Goal: Task Accomplishment & Management: Manage account settings

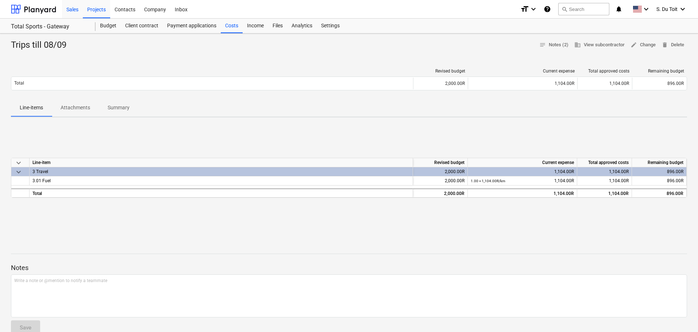
click at [79, 9] on div "Sales" at bounding box center [72, 9] width 21 height 19
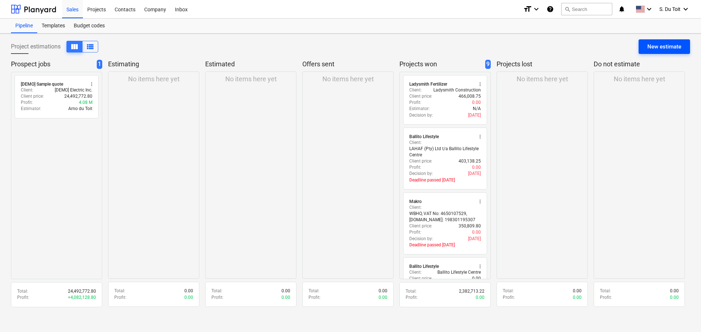
click at [647, 48] on button "New estimate" at bounding box center [663, 46] width 51 height 15
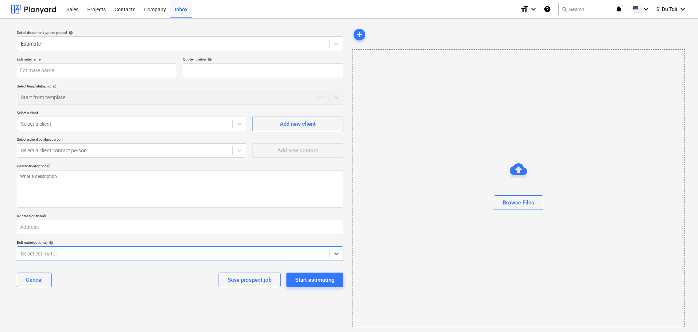
type textarea "x"
type input "QU-0016"
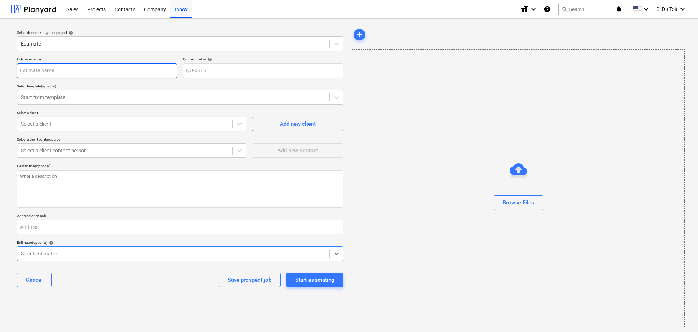
click at [40, 70] on input "text" at bounding box center [97, 70] width 160 height 15
type textarea "x"
type input "P"
type textarea "x"
type input "PQ"
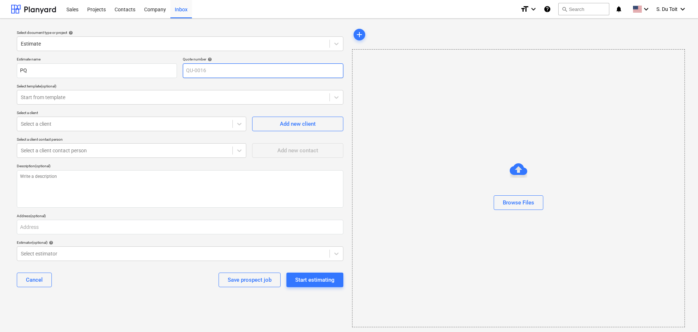
type textarea "x"
click at [99, 101] on div "Start from template" at bounding box center [173, 97] width 312 height 10
click at [83, 140] on div "Select a client contact person" at bounding box center [132, 139] width 230 height 5
click at [84, 127] on div at bounding box center [125, 123] width 208 height 7
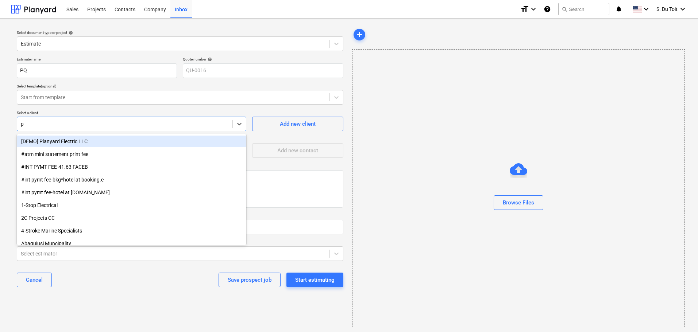
type input "pq"
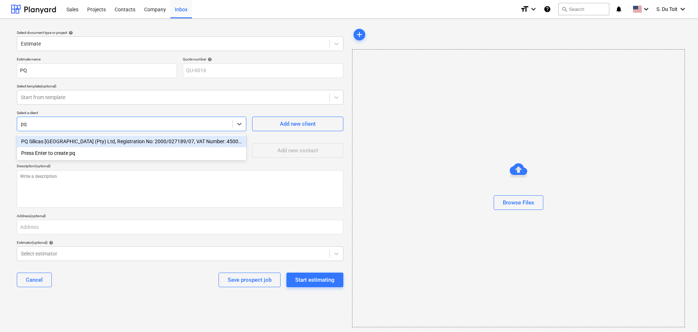
click at [97, 142] on div "PQ Silicas [GEOGRAPHIC_DATA] (Pty) Ltd, Registration No: 2000/027189/07, VAT Nu…" at bounding box center [132, 142] width 230 height 12
type textarea "x"
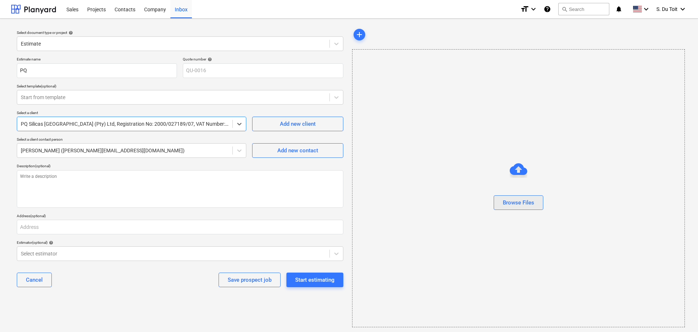
click at [521, 208] on button "Browse Files" at bounding box center [519, 203] width 50 height 15
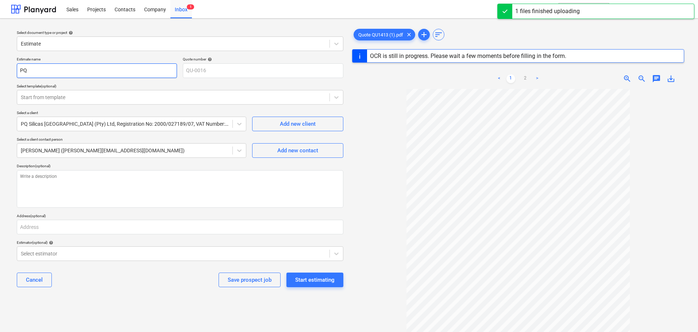
click at [46, 69] on input "PQ" at bounding box center [97, 70] width 160 height 15
type textarea "x"
type input "PQ"
type textarea "x"
type input "PQ -"
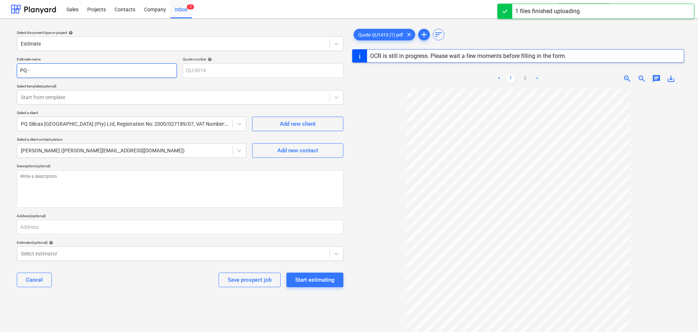
type textarea "x"
type input "PQ -"
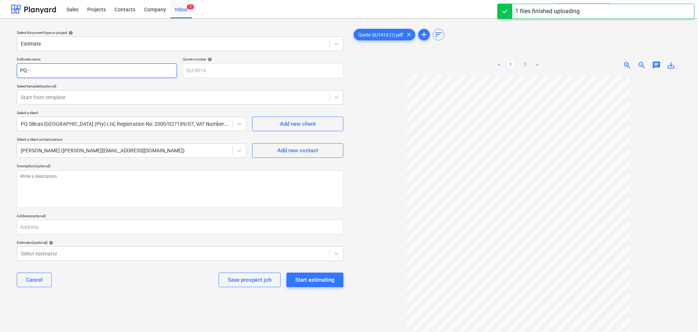
type textarea "x"
type input "PQ - M"
type textarea "x"
type input "PQ - Ma"
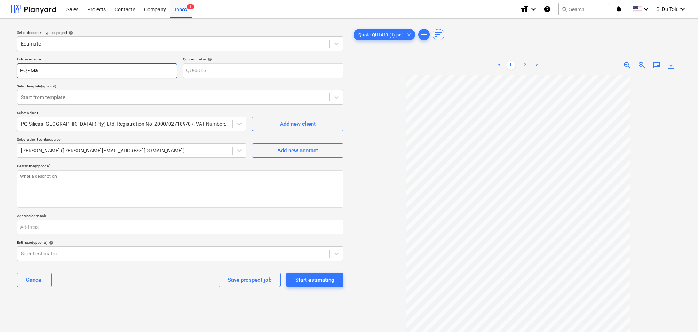
type textarea "x"
type input "PQ - Mac"
type textarea "x"
type input "PQ - Mach"
type textarea "x"
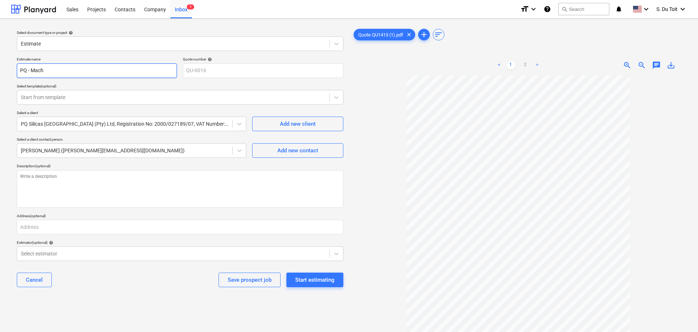
type input "PQ - Machi"
type textarea "x"
type input "PQ - Machin"
type textarea "x"
type input "PQ - Machine"
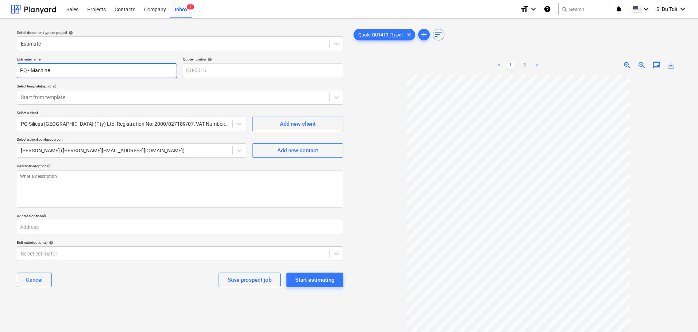
type textarea "x"
type input "PQ - Machine"
type textarea "x"
type input "PQ - Machine L"
type textarea "x"
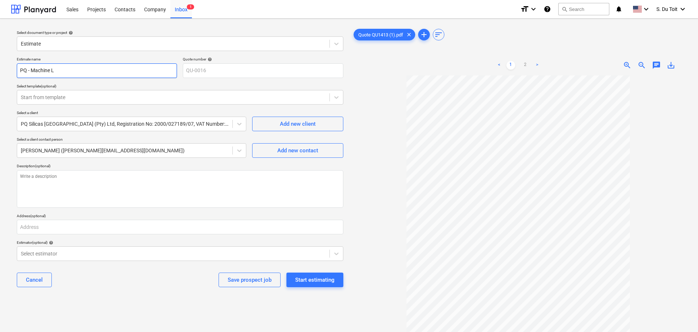
type input "PQ - Machine Li"
type textarea "x"
type input "PQ - Machine Lid"
type textarea "x"
type input "PQ - Machine Lid"
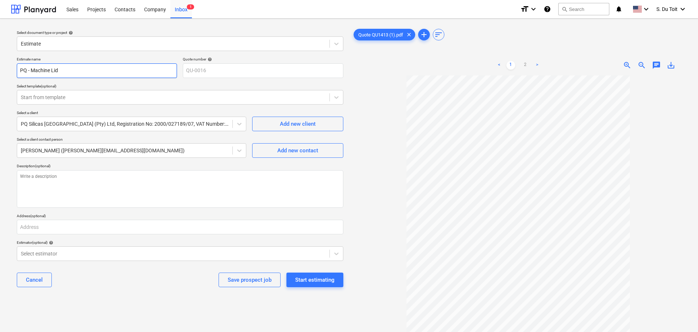
type textarea "x"
type input "PQ - Machine Lid C"
type textarea "x"
type input "PQ - Machine Lid Co"
type textarea "x"
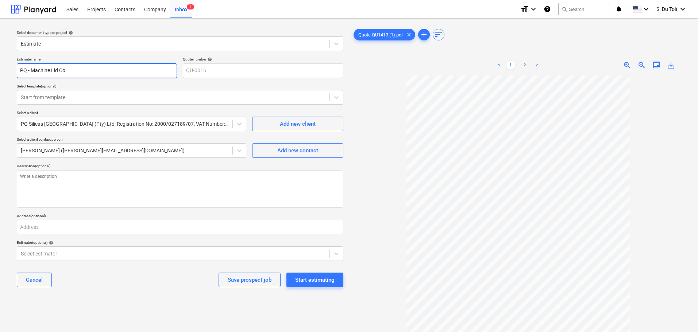
type input "PQ - Machine Lid Cov"
type textarea "x"
type input "PQ - Machine Lid Cove"
type textarea "x"
type input "PQ - Machine Lid Cover"
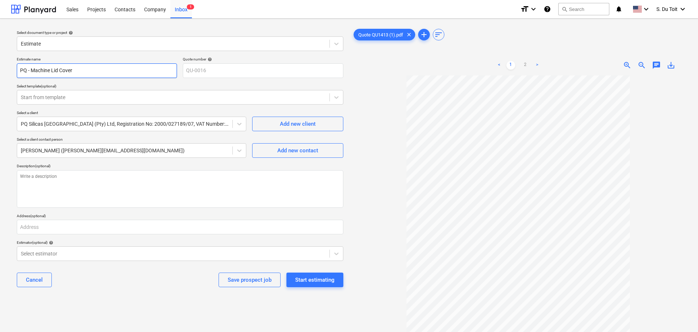
type textarea "x"
type input "PQ - Machine Lid Covers"
click at [332, 277] on div "Start estimating" at bounding box center [314, 280] width 39 height 9
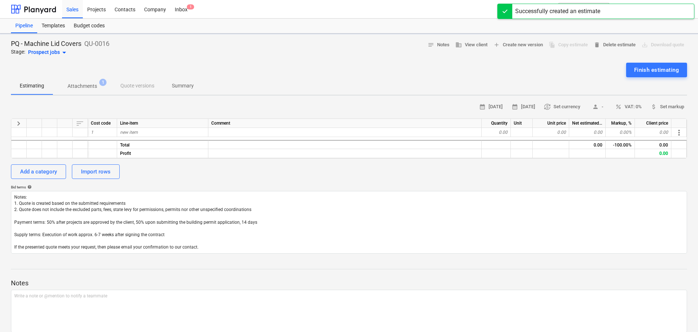
type textarea "x"
click at [157, 137] on div "new item" at bounding box center [162, 132] width 91 height 9
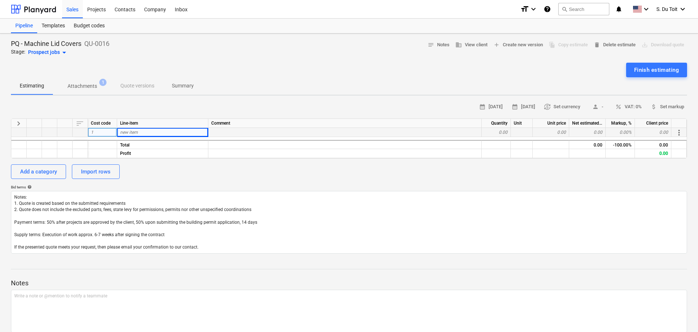
click at [505, 133] on div "0.00" at bounding box center [496, 132] width 29 height 9
click at [131, 131] on span "new item" at bounding box center [129, 132] width 18 height 5
type input "QU-"
type textarea "x"
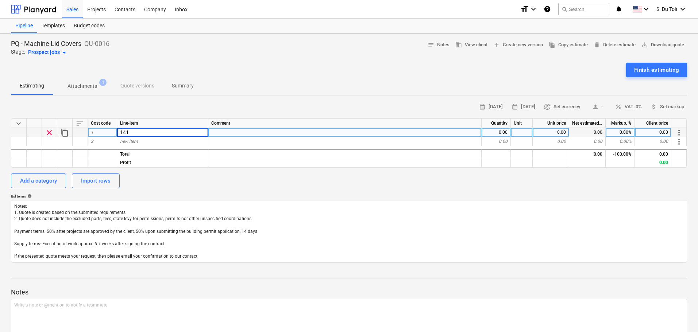
type input "1413"
type textarea "x"
click at [496, 130] on div "0.00" at bounding box center [496, 132] width 29 height 9
type input "1"
type textarea "x"
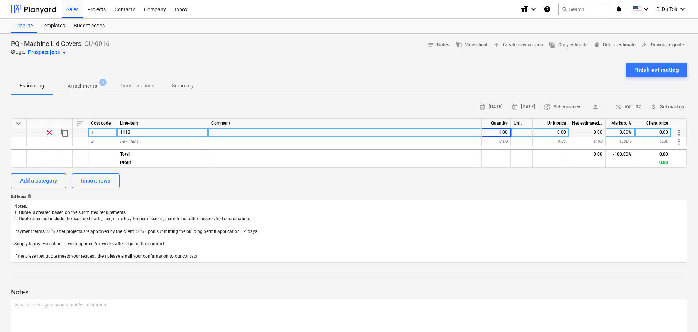
click at [529, 134] on div at bounding box center [522, 132] width 22 height 9
type input "1"
type textarea "x"
click at [551, 132] on div "0.00" at bounding box center [551, 132] width 36 height 9
type input "5152"
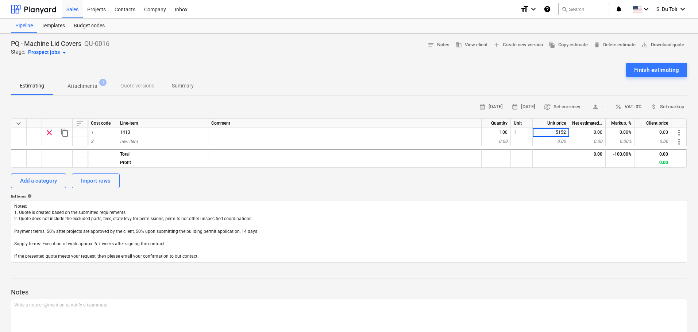
type textarea "x"
click at [631, 105] on span "percent VAT: 0%" at bounding box center [628, 107] width 27 height 8
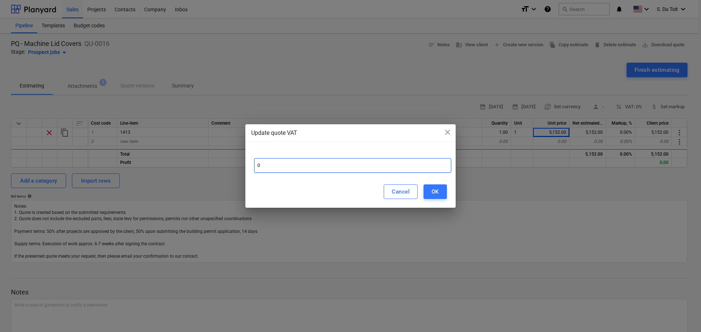
drag, startPoint x: 318, startPoint y: 165, endPoint x: 225, endPoint y: 162, distance: 93.1
click at [225, 162] on div "Update quote VAT close 0 Cancel OK" at bounding box center [350, 166] width 701 height 332
type input "15"
click at [438, 193] on div "OK" at bounding box center [434, 191] width 7 height 9
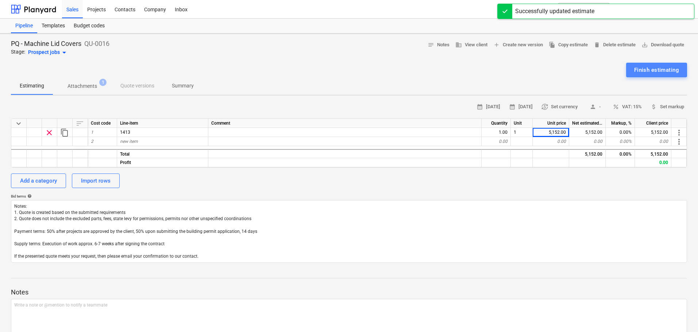
click at [659, 69] on div "Finish estimating" at bounding box center [656, 69] width 45 height 9
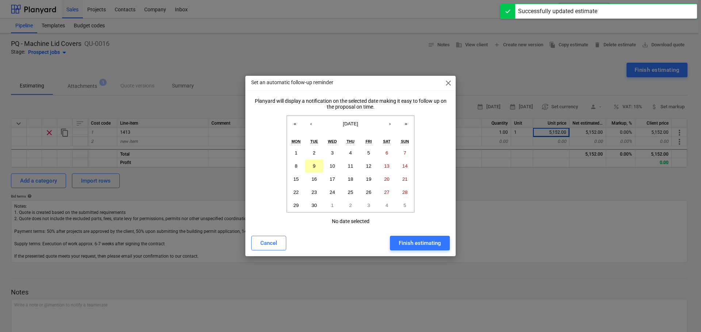
click at [323, 162] on button "9" at bounding box center [314, 166] width 18 height 13
click at [447, 244] on button "Finish estimating" at bounding box center [420, 243] width 60 height 15
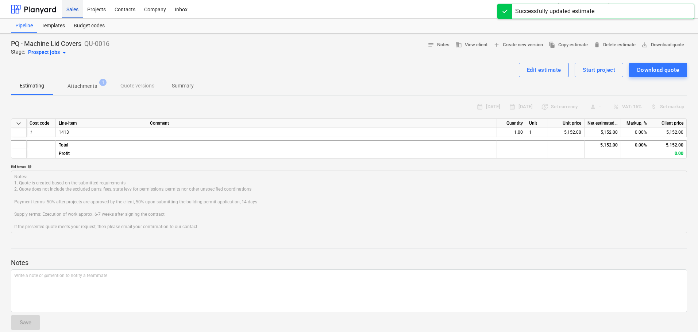
click at [73, 5] on div "Sales" at bounding box center [72, 9] width 21 height 19
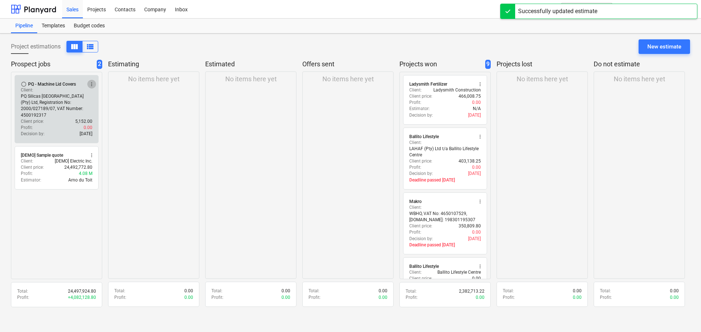
click at [92, 81] on button "more_vert" at bounding box center [91, 84] width 9 height 9
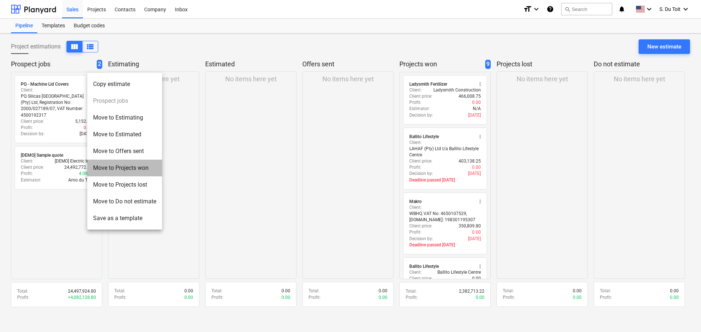
click at [114, 166] on li "Move to Projects won" at bounding box center [124, 168] width 75 height 17
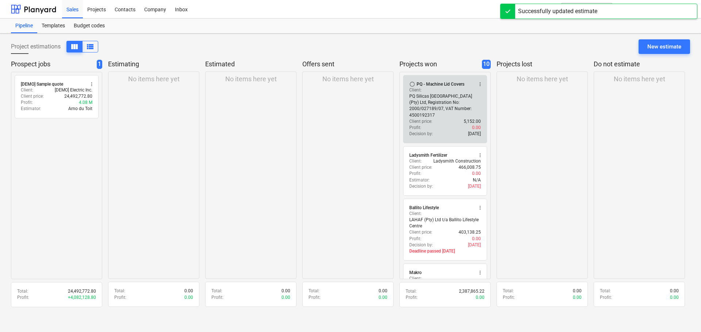
click at [481, 82] on span "more_vert" at bounding box center [480, 84] width 6 height 6
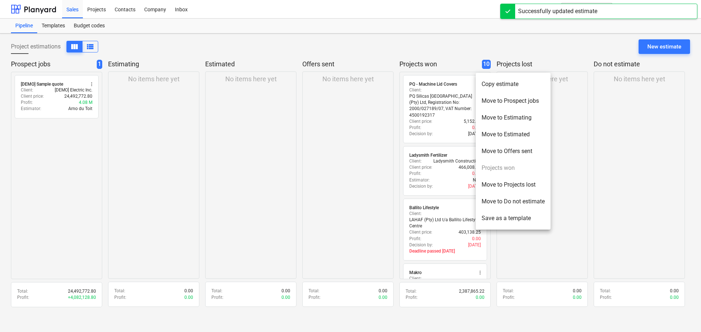
click at [453, 106] on div at bounding box center [350, 166] width 701 height 332
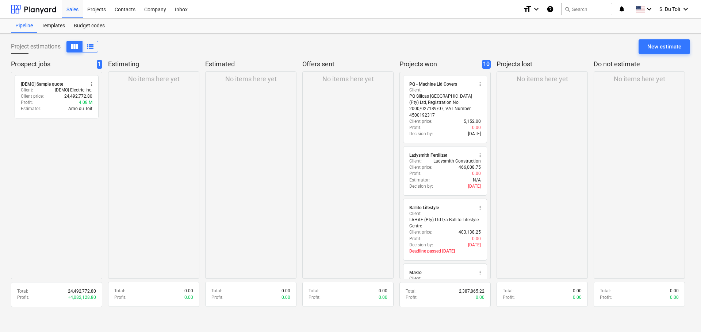
click at [453, 106] on p "PQ Silicas [GEOGRAPHIC_DATA] (Pty) Ltd, Registration No: 2000/027189/07, VAT Nu…" at bounding box center [445, 105] width 72 height 25
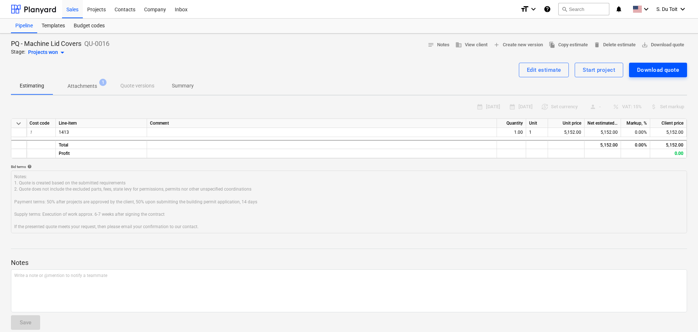
type textarea "x"
click at [593, 73] on div "Start project" at bounding box center [599, 69] width 32 height 9
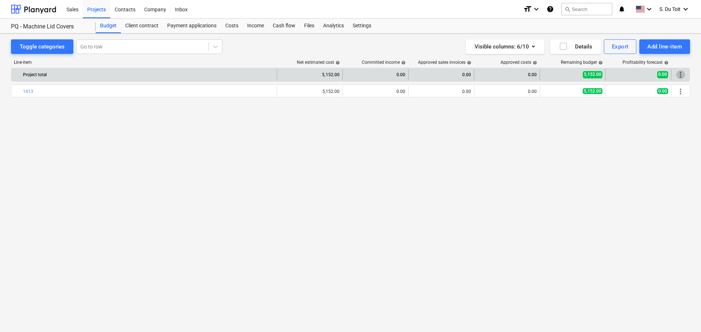
click at [679, 75] on span "more_vert" at bounding box center [680, 74] width 9 height 9
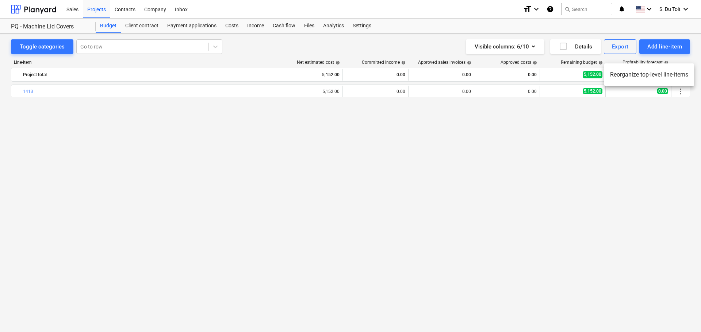
drag, startPoint x: 664, startPoint y: 131, endPoint x: 686, endPoint y: 98, distance: 39.8
click at [664, 131] on div at bounding box center [350, 166] width 701 height 332
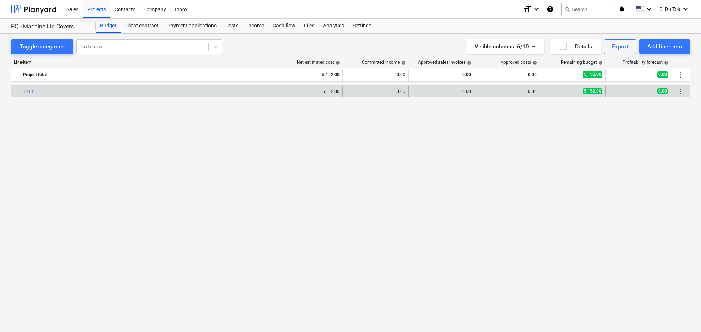
click at [682, 94] on span "more_vert" at bounding box center [680, 91] width 9 height 9
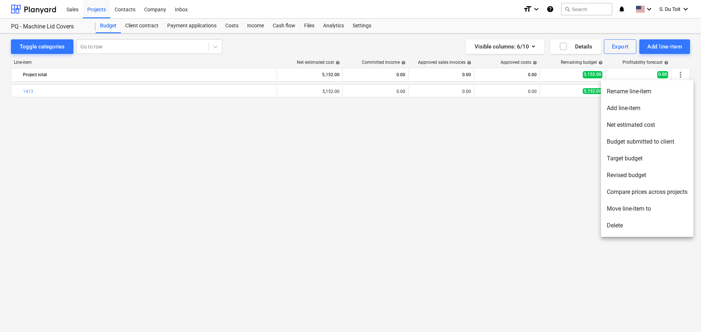
click at [643, 225] on li "Delete" at bounding box center [647, 225] width 92 height 17
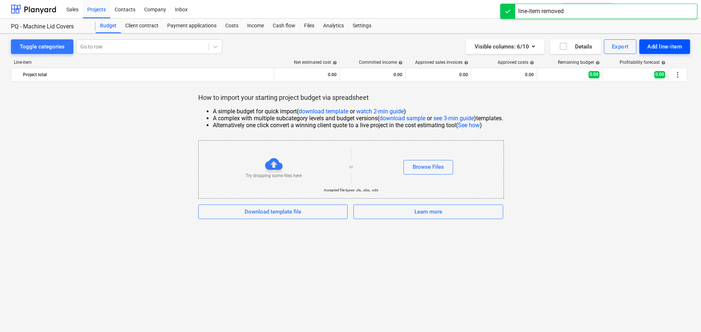
click at [661, 46] on div "Add line-item" at bounding box center [664, 46] width 35 height 9
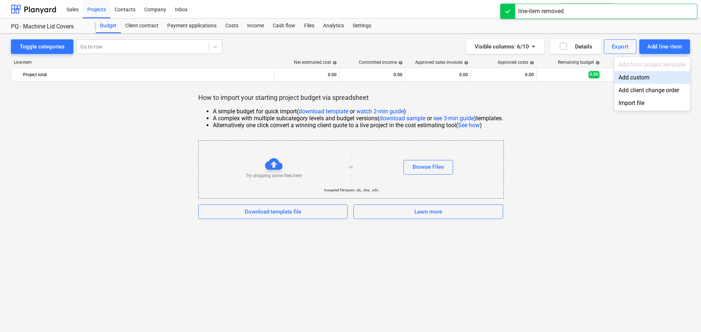
click at [657, 78] on div "Add custom" at bounding box center [652, 77] width 76 height 13
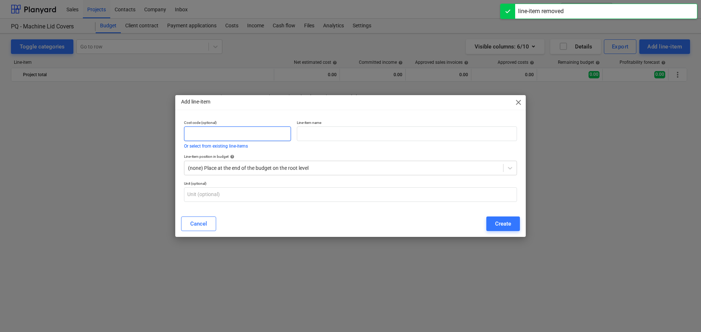
click at [247, 132] on input "text" at bounding box center [237, 134] width 107 height 15
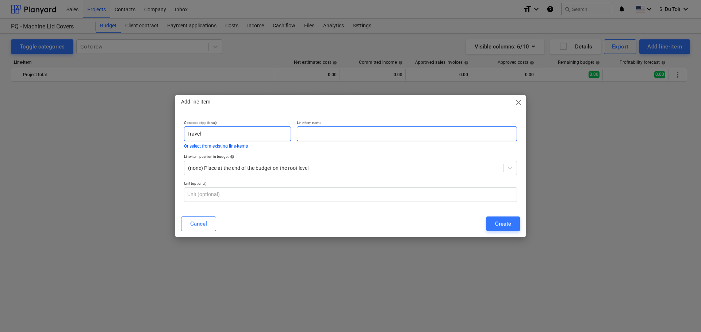
type input "Travel"
click at [315, 135] on input "text" at bounding box center [407, 134] width 220 height 15
drag, startPoint x: 231, startPoint y: 131, endPoint x: 180, endPoint y: 131, distance: 51.5
click at [137, 137] on div "Add line-item close Cost code (optional) Travel Or select from existing line-it…" at bounding box center [350, 166] width 701 height 332
click at [347, 138] on input "text" at bounding box center [407, 134] width 220 height 15
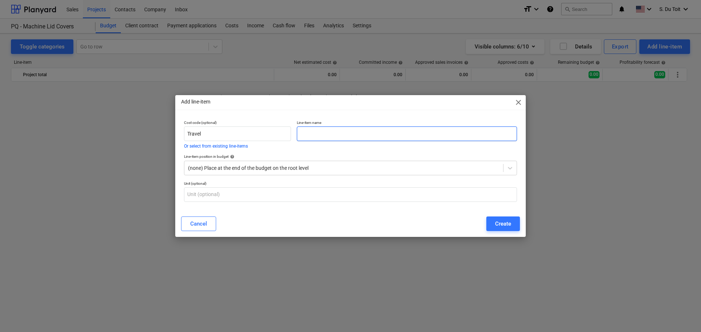
paste input "Travel"
type input "Travel"
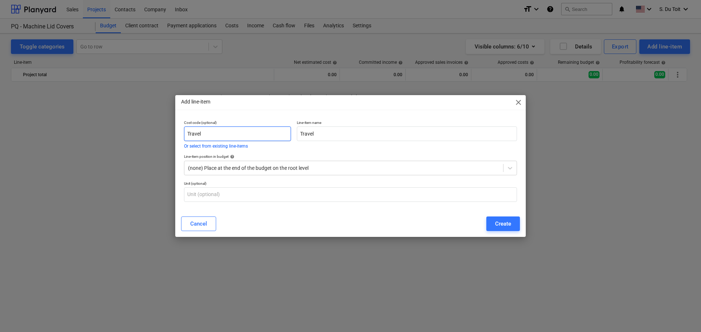
drag, startPoint x: 257, startPoint y: 131, endPoint x: 155, endPoint y: 136, distance: 102.7
click at [155, 136] on div "Add line-item close Cost code (optional) Travel Or select from existing line-it…" at bounding box center [350, 166] width 701 height 332
type input "1"
click at [507, 227] on div "Create" at bounding box center [503, 223] width 16 height 9
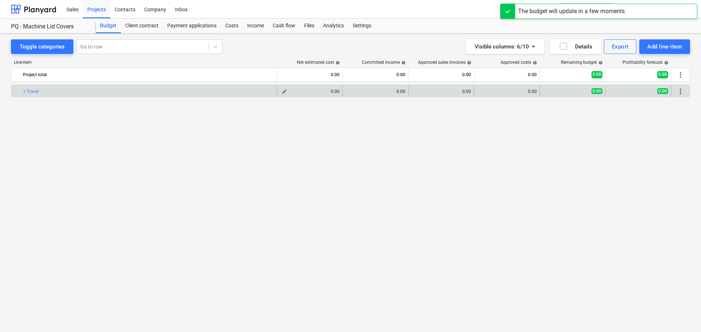
click at [282, 90] on span "edit" at bounding box center [284, 92] width 6 height 6
type textarea "x"
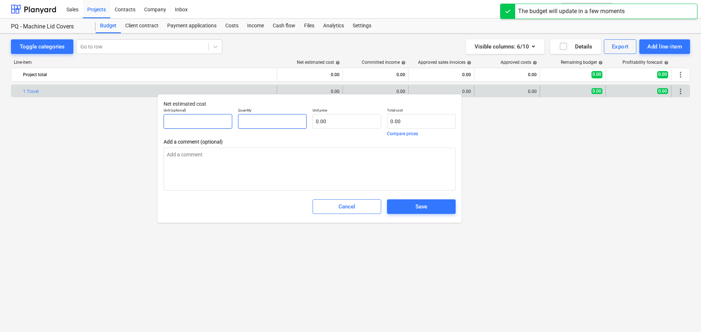
drag, startPoint x: 286, startPoint y: 122, endPoint x: 230, endPoint y: 116, distance: 56.4
click at [230, 116] on div "Unit (optional) Quantity Unit price 0.00 Total cost 0.00 Compare prices" at bounding box center [310, 122] width 298 height 34
type textarea "x"
type input "1"
type textarea "x"
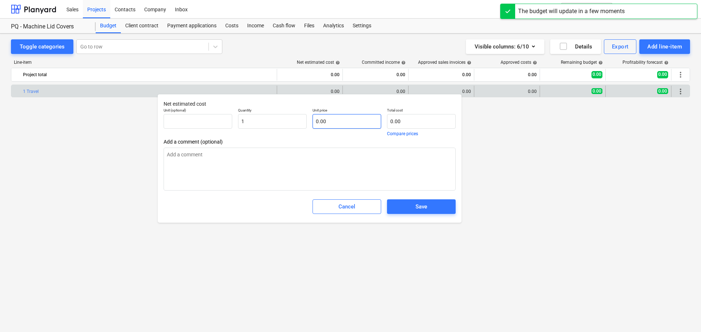
type input "1.00"
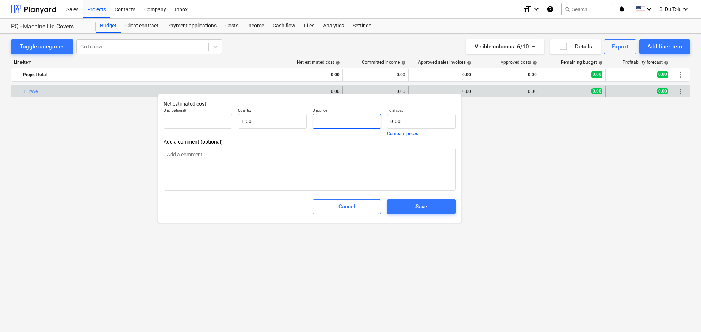
click at [352, 122] on input "text" at bounding box center [346, 121] width 69 height 15
type textarea "x"
type input "1"
type input "1.00"
type textarea "x"
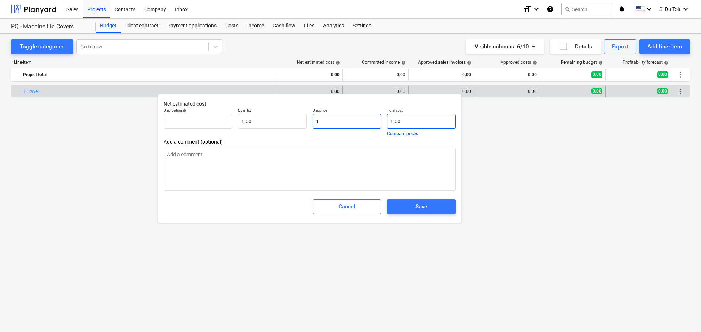
type input "10"
type input "10.00"
type textarea "x"
type input "100"
type input "100.00"
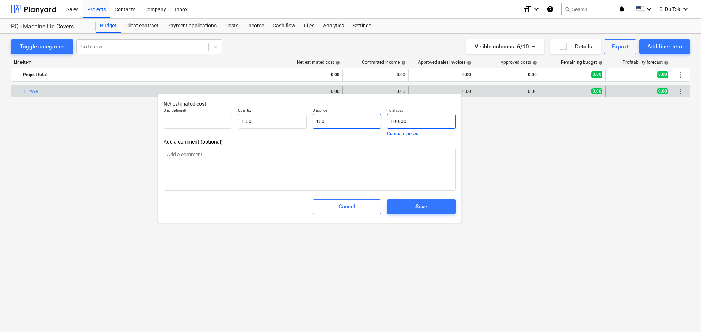
type textarea "x"
type input "1000"
type input "1,000.00"
type input "1000"
type textarea "x"
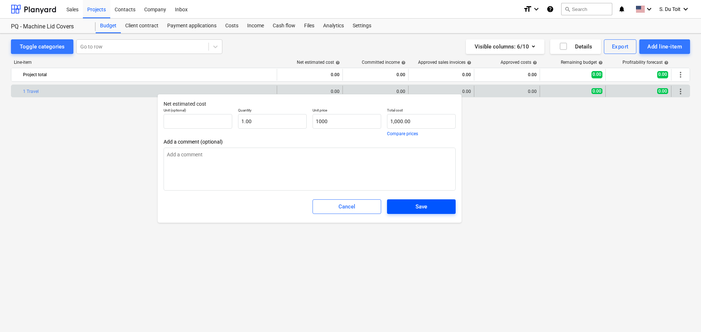
type input "1,000.00"
click at [433, 209] on span "Save" at bounding box center [421, 206] width 51 height 9
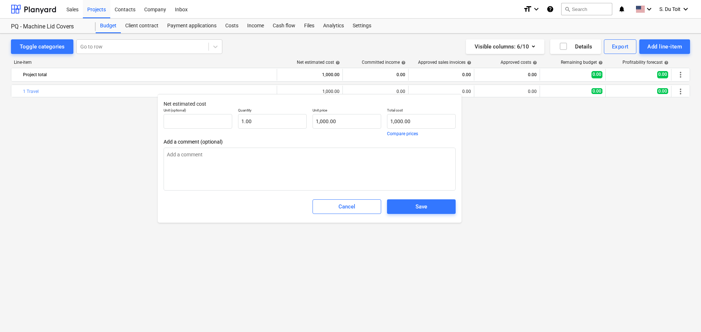
type textarea "x"
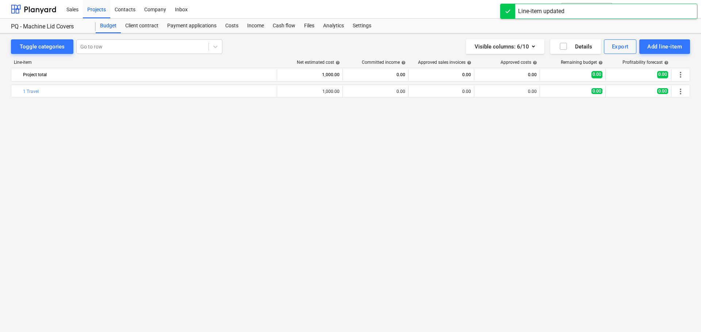
click at [412, 146] on div "bar_chart 1 Travel edit 1,000.00 0.00 0.00 0.00 0.00 0.00 more_vert" at bounding box center [350, 193] width 679 height 217
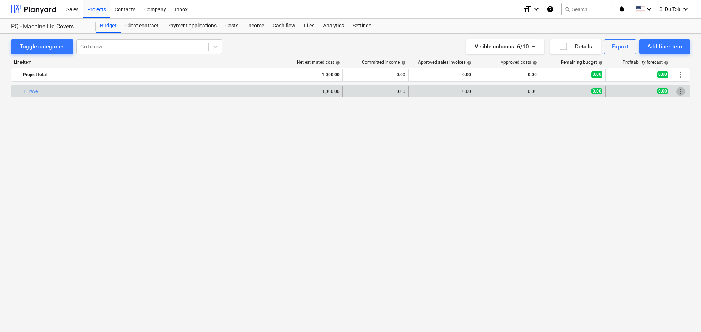
click at [679, 91] on span "more_vert" at bounding box center [680, 91] width 9 height 9
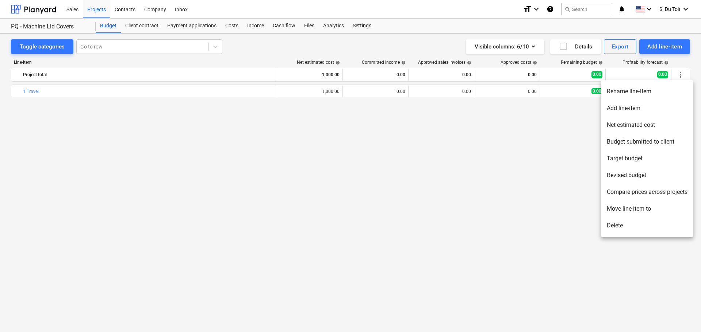
click at [621, 223] on li "Delete" at bounding box center [647, 225] width 92 height 17
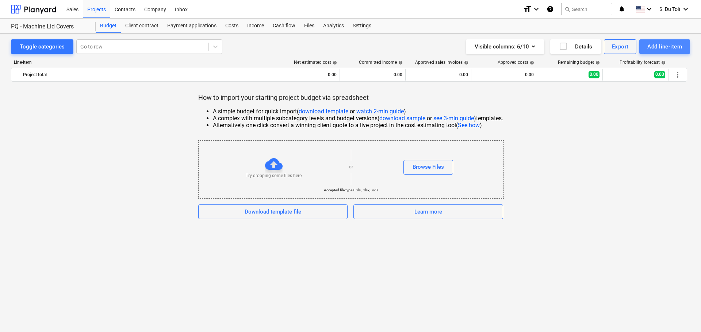
click at [680, 49] on div "Add line-item" at bounding box center [664, 46] width 35 height 9
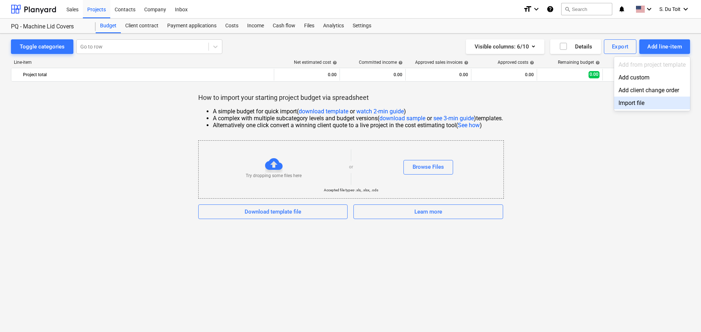
click at [660, 100] on div "Import file" at bounding box center [652, 103] width 76 height 13
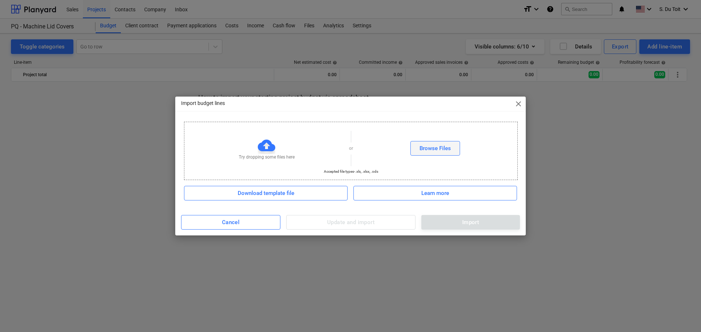
click at [429, 150] on div "Browse Files" at bounding box center [434, 148] width 31 height 9
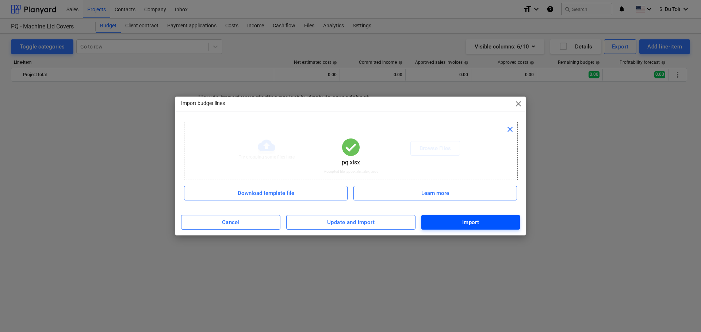
click at [469, 224] on div "Import" at bounding box center [470, 222] width 17 height 9
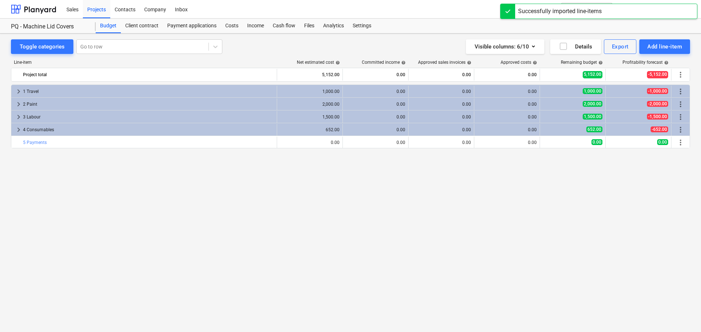
click at [253, 183] on div "keyboard_arrow_right 1 Travel 1,000.00 0.00 0.00 0.00 1,000.00 -1,000.00 more_v…" at bounding box center [350, 193] width 679 height 217
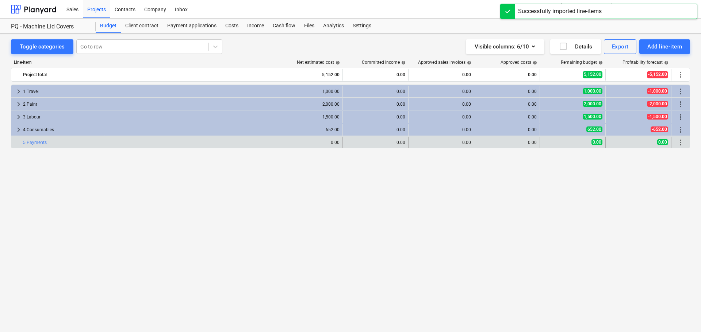
click at [209, 145] on div "bar_chart 5 Payments" at bounding box center [148, 143] width 251 height 12
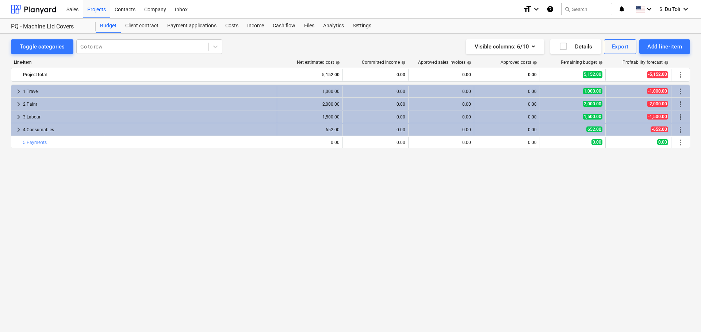
click at [6, 168] on div "Toggle categories Go to row Visible columns : 6/10 Details Export Add line-item…" at bounding box center [350, 175] width 701 height 283
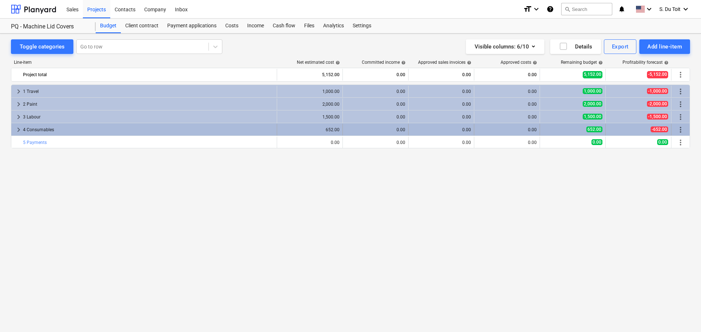
click at [23, 125] on div "keyboard_arrow_right" at bounding box center [18, 130] width 9 height 12
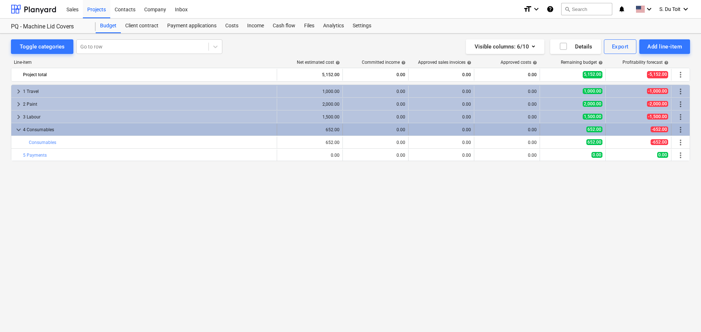
click at [55, 125] on div "4 Consumables" at bounding box center [148, 130] width 251 height 12
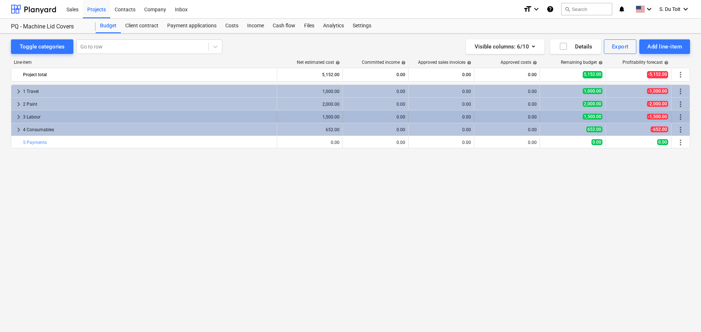
click at [57, 116] on div "3 Labour" at bounding box center [148, 117] width 251 height 12
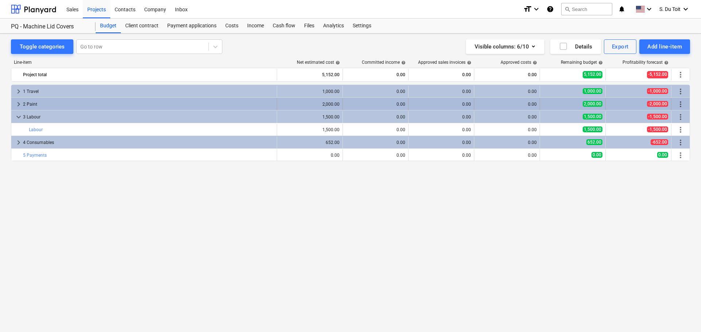
click at [65, 103] on div "2 Paint" at bounding box center [148, 105] width 251 height 12
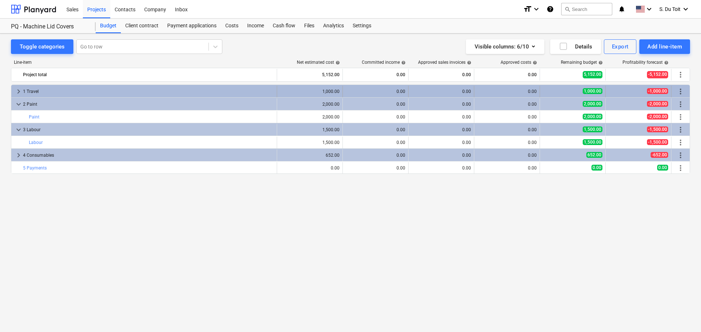
click at [74, 93] on div "1 Travel" at bounding box center [148, 92] width 251 height 12
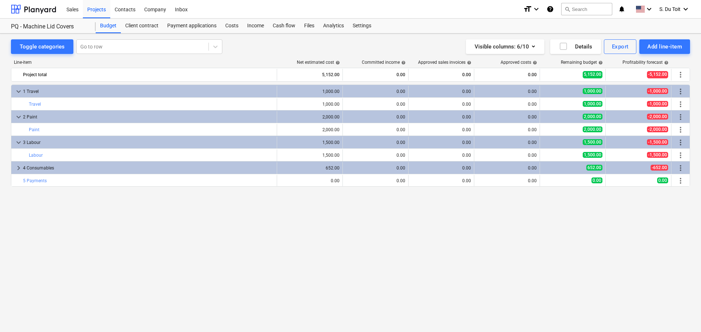
click at [116, 205] on div "keyboard_arrow_down 1 Travel 1,000.00 0.00 0.00 0.00 1,000.00 -1,000.00 more_ve…" at bounding box center [350, 193] width 679 height 217
click at [227, 27] on div "Costs" at bounding box center [232, 26] width 22 height 15
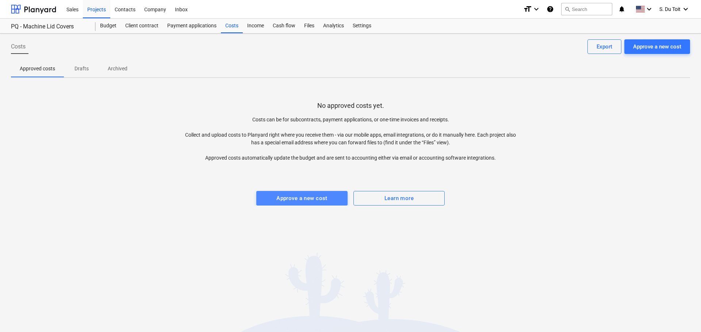
click at [309, 203] on div "Approve a new cost" at bounding box center [301, 198] width 51 height 9
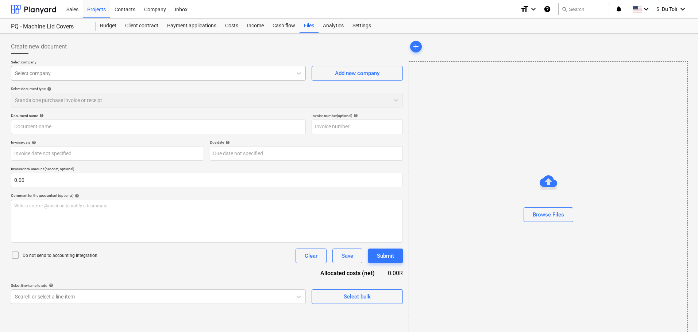
click at [53, 73] on div at bounding box center [151, 73] width 273 height 7
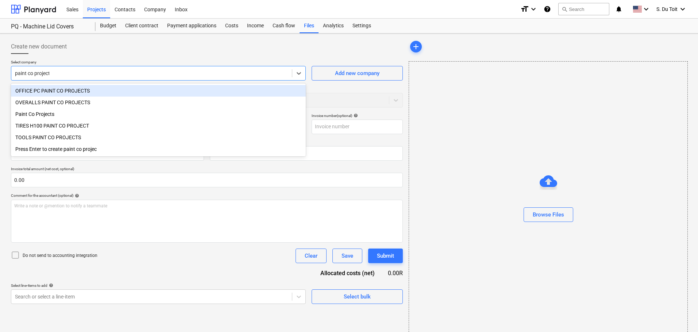
type input "paint co projects"
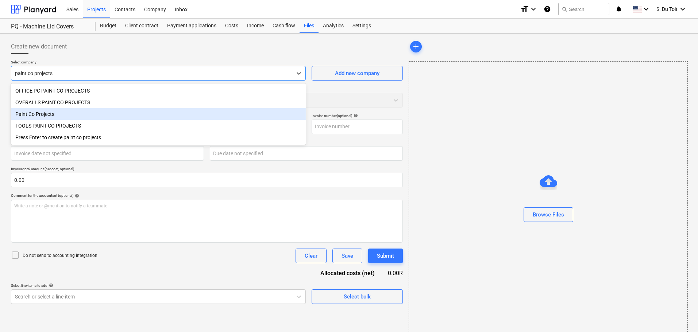
click at [42, 116] on div "Paint Co Projects" at bounding box center [158, 114] width 295 height 12
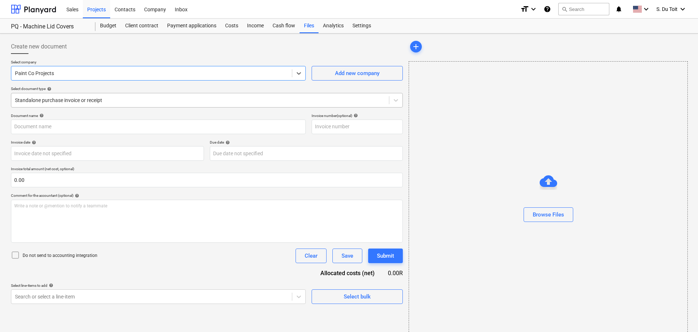
click at [124, 99] on div at bounding box center [200, 100] width 370 height 7
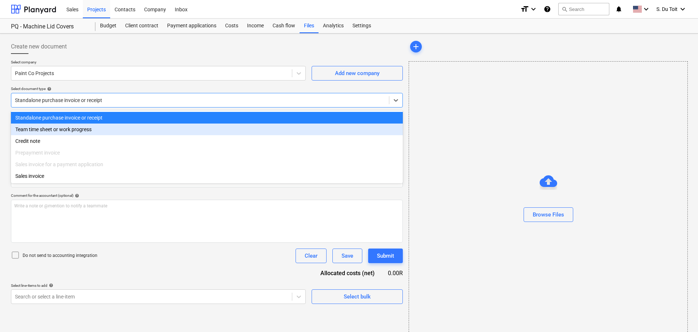
click at [124, 131] on div "Team time sheet or work progress" at bounding box center [207, 130] width 392 height 12
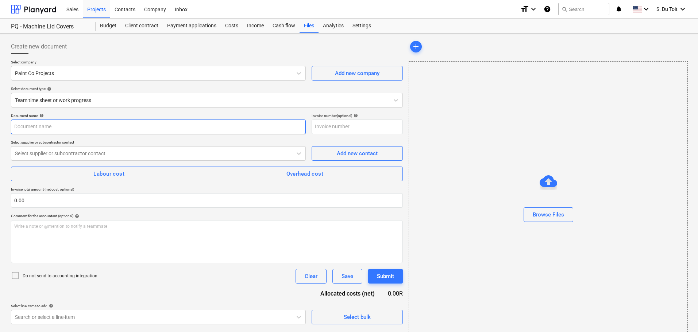
click at [83, 134] on input "text" at bounding box center [158, 127] width 295 height 15
type input "Costs for 08/09"
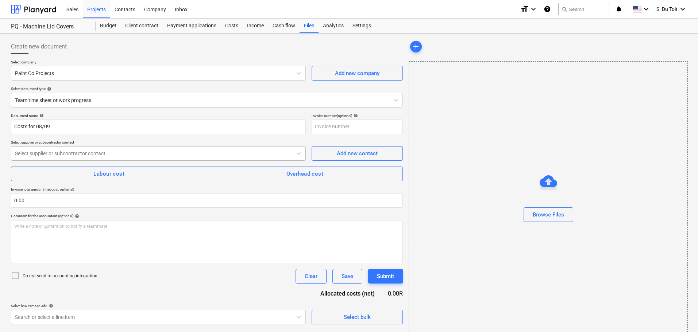
click at [85, 161] on div "Select supplier or subcontractor contact" at bounding box center [158, 153] width 295 height 15
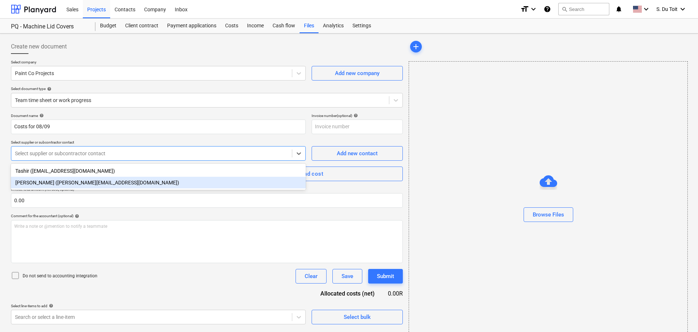
click at [82, 184] on div "[PERSON_NAME] ([PERSON_NAME][EMAIL_ADDRESS][DOMAIN_NAME])" at bounding box center [158, 183] width 295 height 12
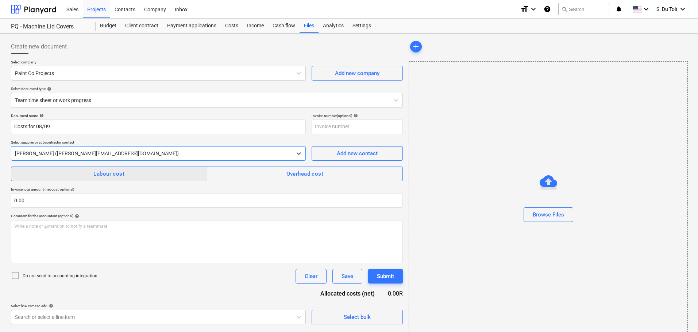
click at [109, 177] on div "Labour cost" at bounding box center [108, 173] width 31 height 9
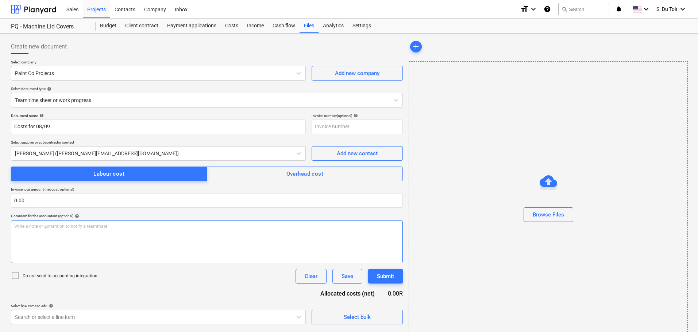
click at [46, 229] on p "Write a note or @mention to notify a teammate [PERSON_NAME]" at bounding box center [206, 227] width 385 height 6
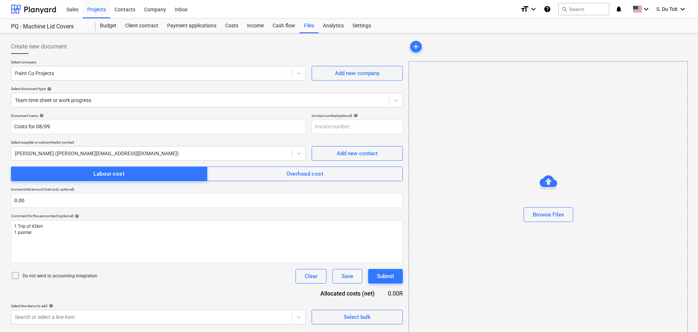
click at [15, 280] on div at bounding box center [15, 277] width 9 height 10
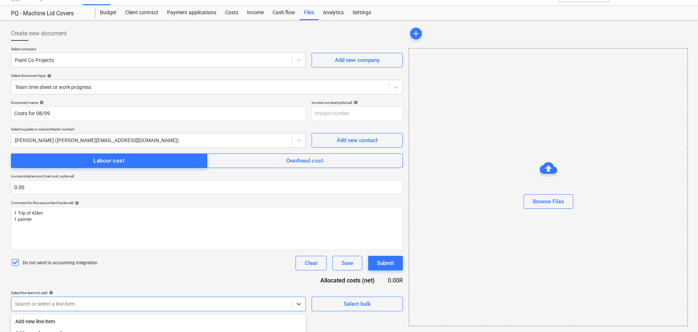
scroll to position [105, 0]
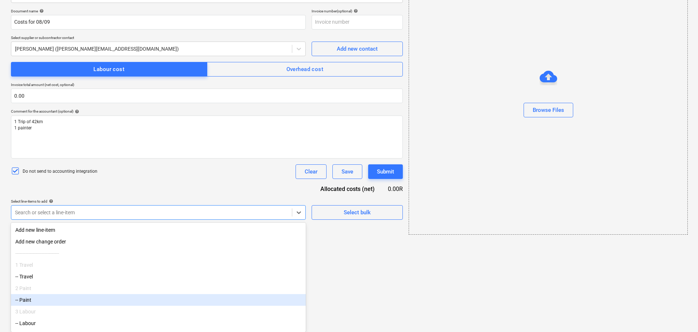
click at [239, 228] on body "Sales Projects Contacts Company Inbox format_size keyboard_arrow_down help sear…" at bounding box center [349, 61] width 698 height 332
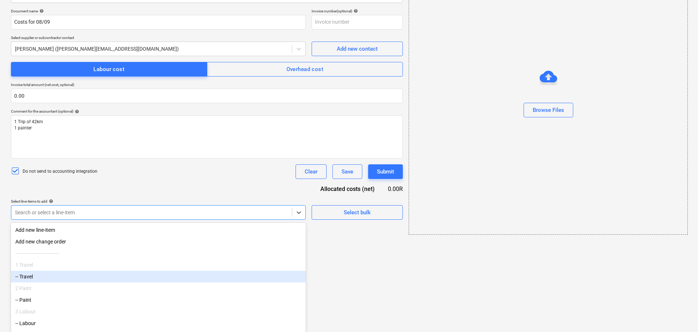
scroll to position [38, 0]
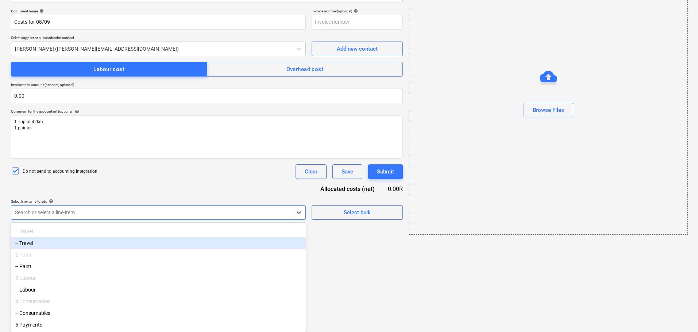
click at [112, 238] on div "-- Travel" at bounding box center [158, 244] width 295 height 12
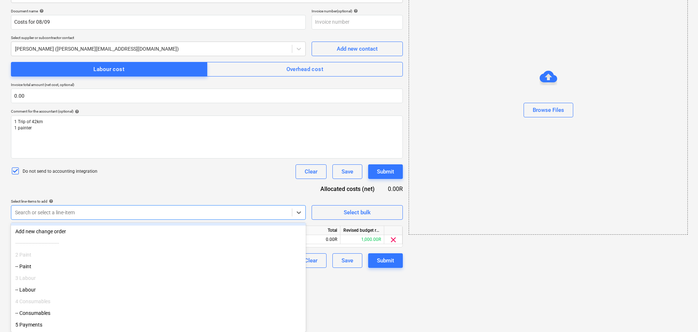
scroll to position [14, 0]
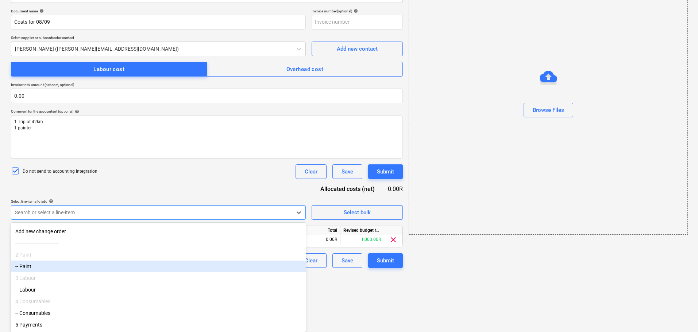
click at [94, 266] on div "-- Paint" at bounding box center [158, 267] width 295 height 12
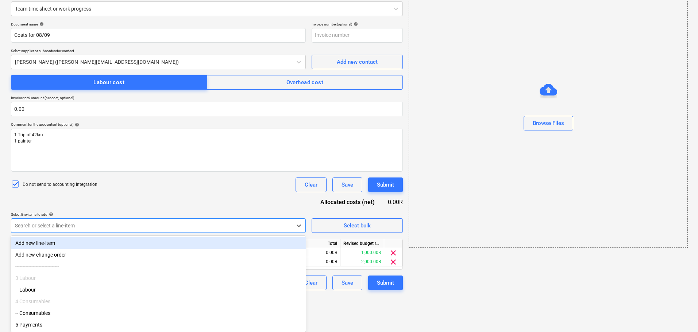
scroll to position [55, 0]
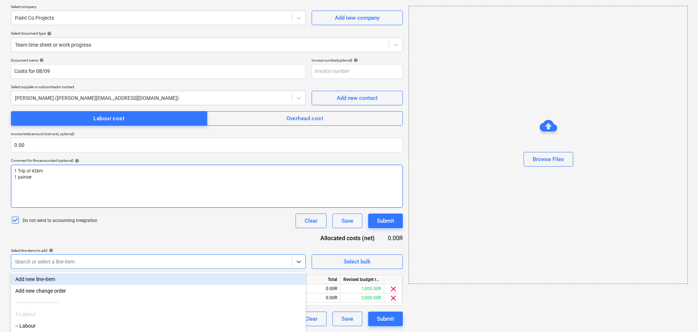
click at [240, 185] on div "Document name help Costs for 08/09 Invoice number (optional) help Select suppli…" at bounding box center [207, 192] width 392 height 269
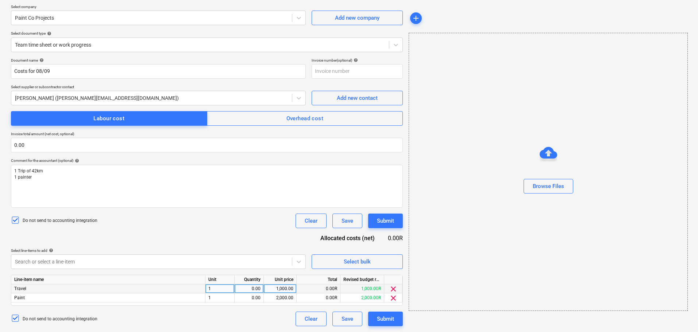
click at [242, 289] on div "0.00" at bounding box center [249, 289] width 23 height 9
type input "1"
click at [250, 298] on div "0.00" at bounding box center [249, 298] width 23 height 9
type input "1"
click at [293, 289] on div "1,000.00" at bounding box center [280, 289] width 27 height 9
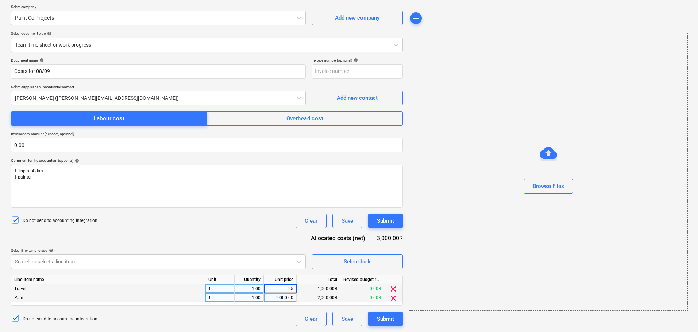
type input "252"
click at [284, 302] on div "2,000.00" at bounding box center [280, 298] width 27 height 9
click at [392, 299] on span "clear" at bounding box center [393, 298] width 9 height 9
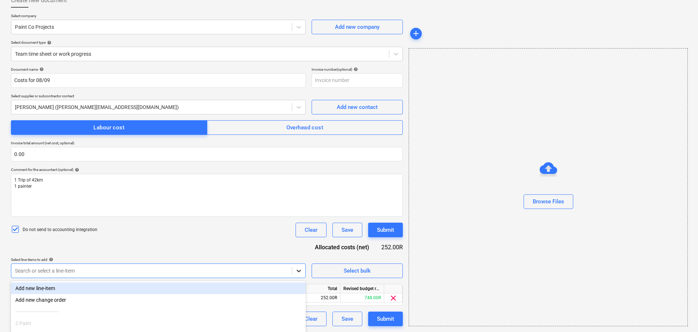
scroll to position [105, 0]
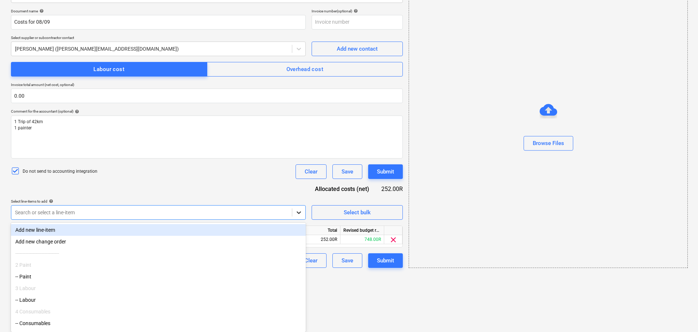
click at [300, 228] on body "Sales Projects Contacts Company Inbox format_size keyboard_arrow_down help sear…" at bounding box center [349, 61] width 698 height 332
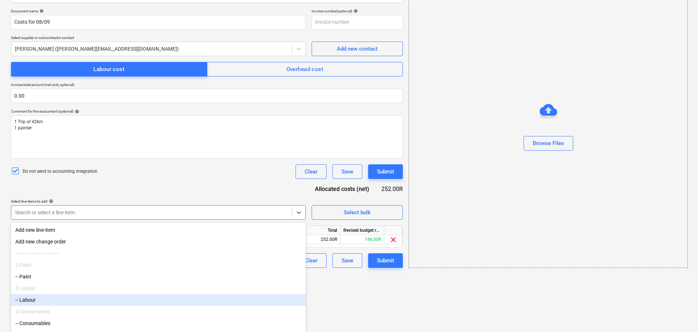
click at [120, 311] on div "4 Consumables" at bounding box center [158, 312] width 295 height 12
click at [149, 300] on div "-- Labour" at bounding box center [158, 300] width 295 height 12
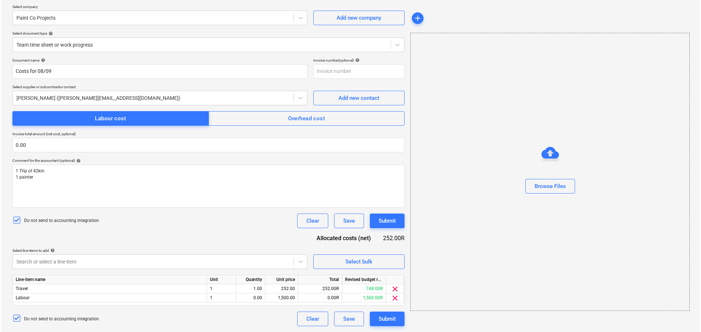
scroll to position [55, 0]
click at [327, 277] on html "Sales Projects Contacts Company Inbox format_size keyboard_arrow_down help sear…" at bounding box center [349, 111] width 698 height 332
click at [257, 299] on div "0.00" at bounding box center [249, 298] width 23 height 9
type input "1"
click at [286, 297] on div "1,500.00" at bounding box center [280, 298] width 27 height 9
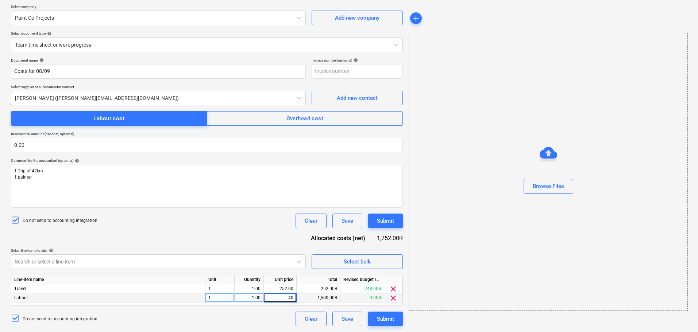
type input "400"
click at [261, 322] on div "Do not send to accounting integration Clear Save Submit" at bounding box center [207, 319] width 392 height 15
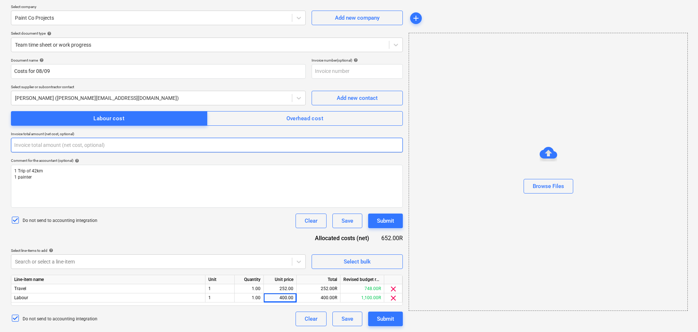
click at [87, 145] on input "text" at bounding box center [207, 145] width 392 height 15
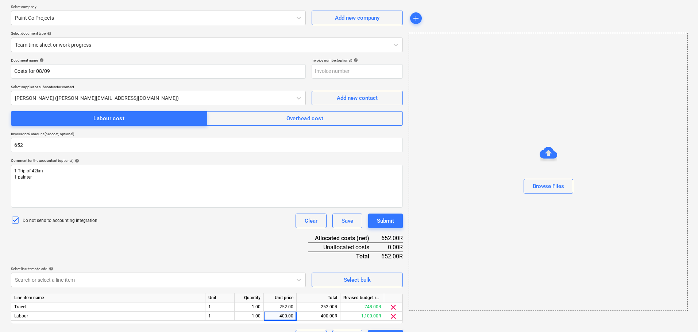
type input "652.00"
click at [155, 222] on div "Do not send to accounting integration Clear Save Submit" at bounding box center [207, 221] width 392 height 15
click at [386, 220] on div "Submit" at bounding box center [385, 220] width 17 height 9
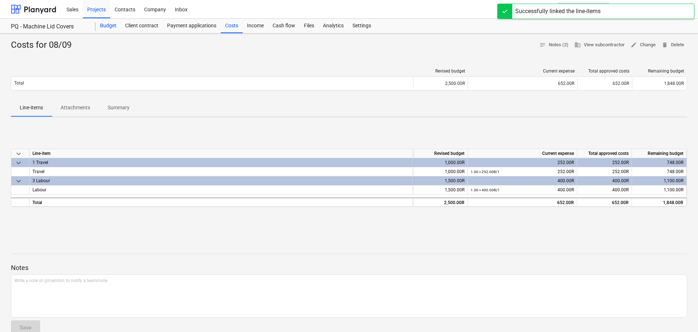
click at [116, 23] on div "Budget" at bounding box center [108, 26] width 25 height 15
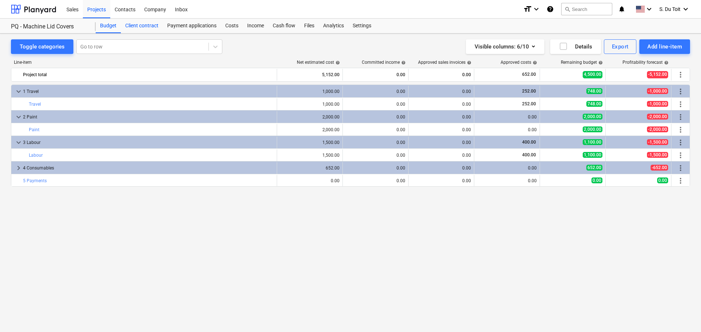
click at [150, 27] on div "Client contract" at bounding box center [142, 26] width 42 height 15
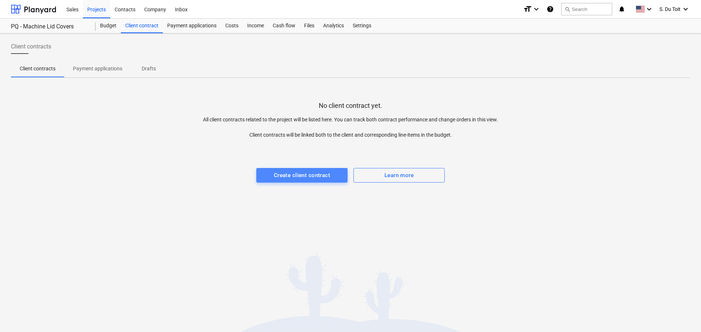
click at [297, 180] on div "Create client contract" at bounding box center [302, 175] width 56 height 9
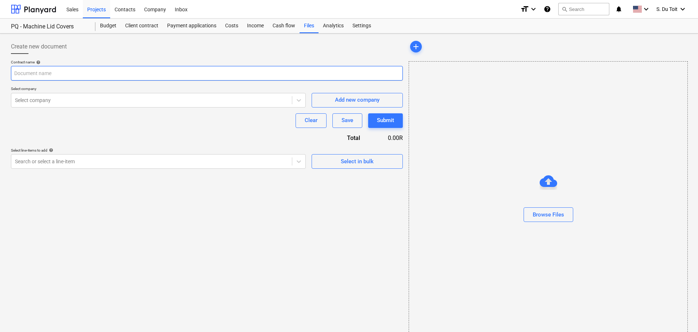
click at [124, 75] on input "text" at bounding box center [207, 73] width 392 height 15
click at [82, 67] on input "text" at bounding box center [207, 73] width 392 height 15
click at [84, 73] on input "text" at bounding box center [207, 73] width 392 height 15
type input "INV 1186"
click at [73, 103] on div at bounding box center [151, 100] width 273 height 7
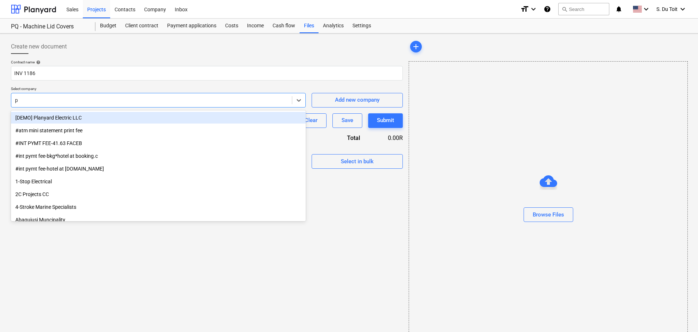
type input "pq"
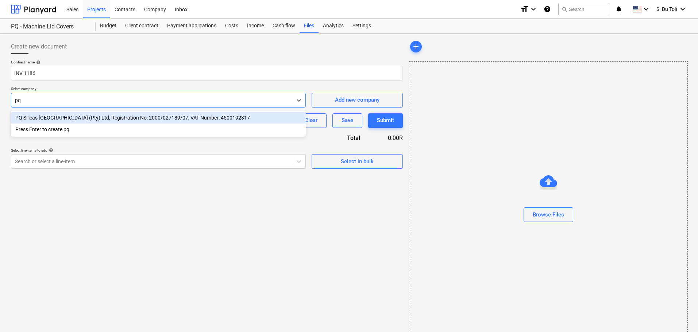
click at [75, 117] on div "PQ Silicas [GEOGRAPHIC_DATA] (Pty) Ltd, Registration No: 2000/027189/07, VAT Nu…" at bounding box center [158, 118] width 295 height 12
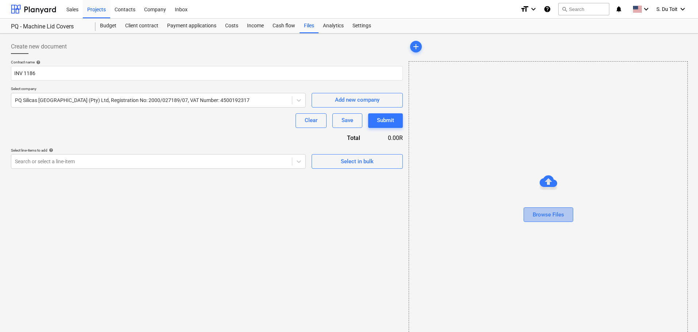
click at [556, 214] on div "Browse Files" at bounding box center [548, 214] width 31 height 9
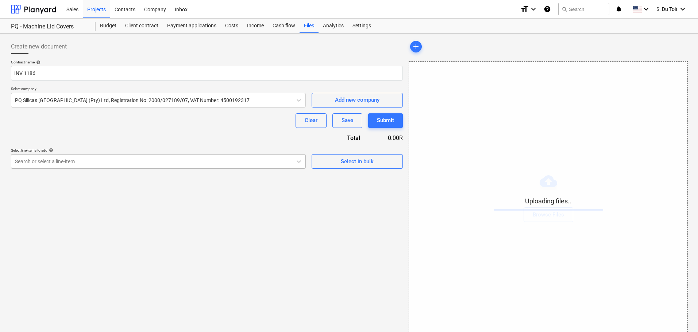
click at [129, 164] on div at bounding box center [151, 161] width 273 height 7
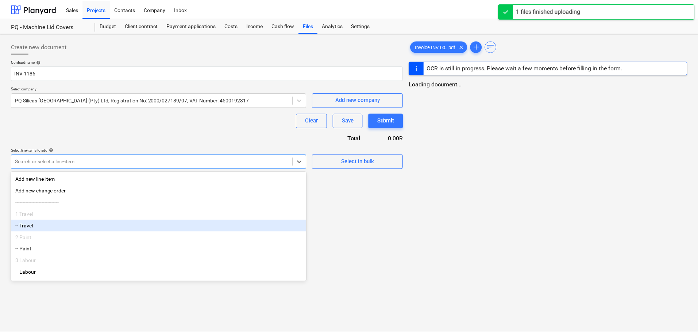
scroll to position [38, 0]
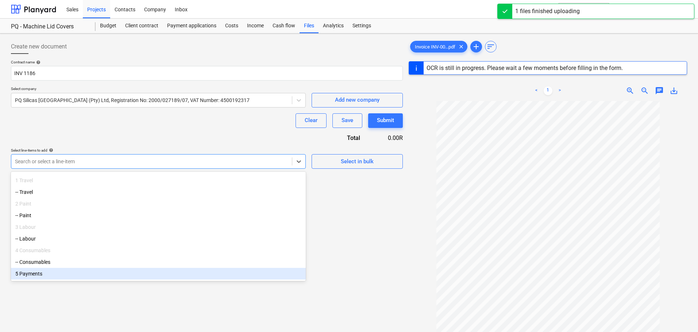
click at [119, 280] on div "5 Payments" at bounding box center [158, 274] width 295 height 12
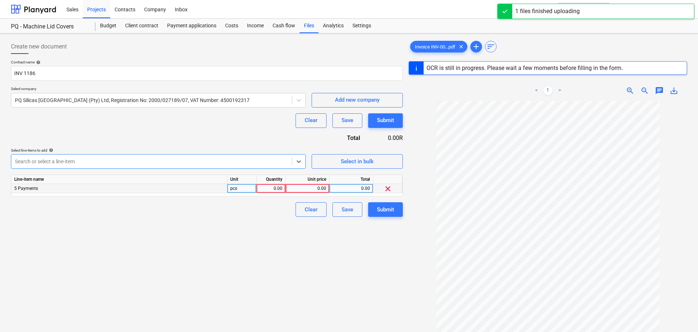
click at [272, 191] on div "0.00" at bounding box center [270, 188] width 23 height 9
type input "1"
click at [312, 186] on div "0.00" at bounding box center [308, 188] width 38 height 9
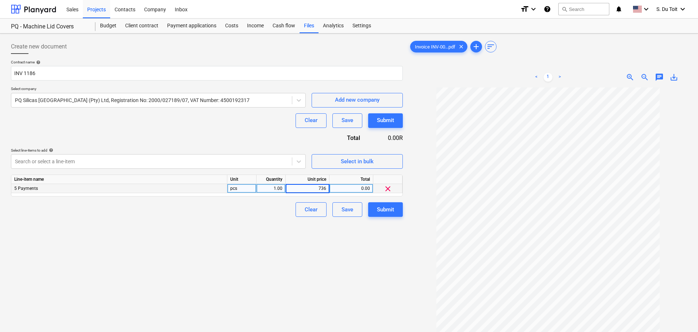
type input "7360"
click at [393, 215] on button "Submit" at bounding box center [385, 210] width 35 height 15
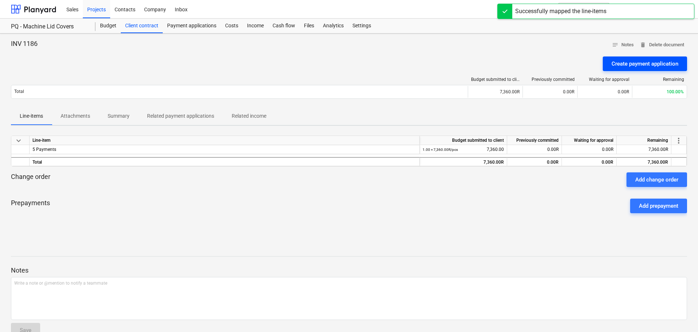
click at [661, 64] on div "Create payment application" at bounding box center [645, 63] width 67 height 9
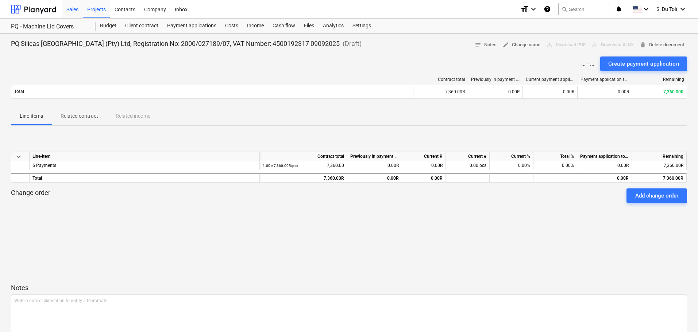
click at [76, 9] on div "Sales" at bounding box center [72, 9] width 21 height 19
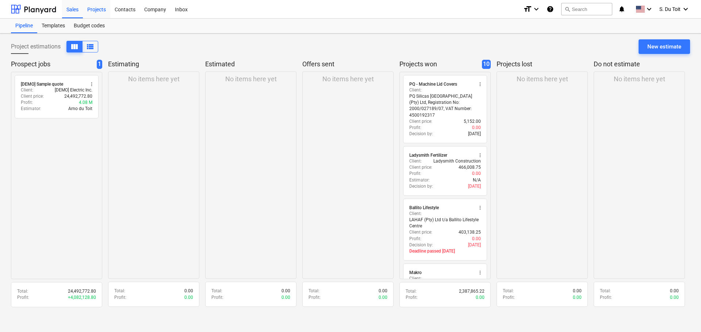
click at [107, 9] on div "Projects" at bounding box center [96, 9] width 27 height 19
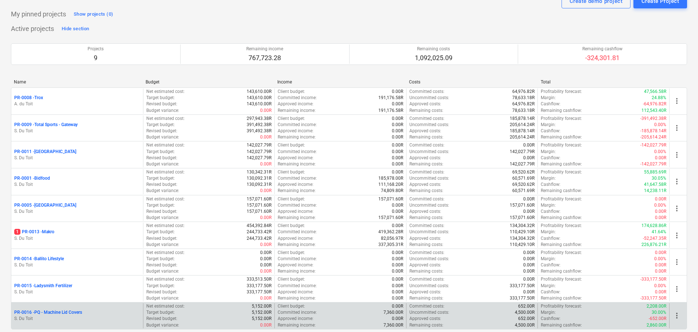
scroll to position [86, 0]
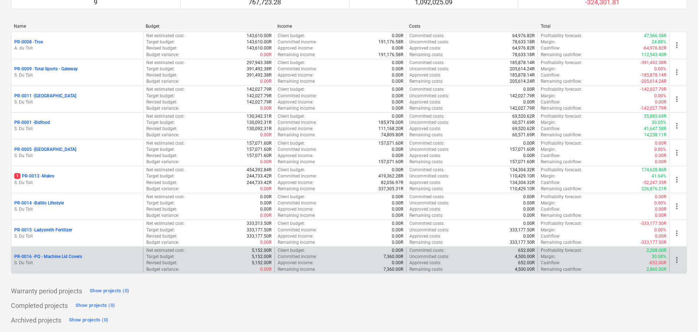
click at [40, 256] on p "PR-0016 - PQ - Machine Lid Covers" at bounding box center [48, 257] width 68 height 6
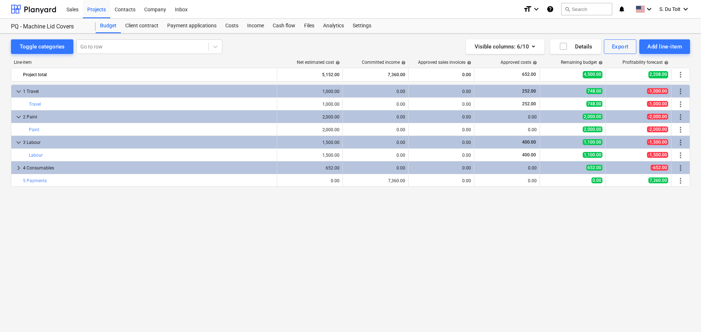
click at [211, 265] on div "keyboard_arrow_down 1 Travel 1,000.00 0.00 0.00 252.00 748.00 -1,000.00 more_ve…" at bounding box center [350, 193] width 679 height 217
click at [76, 8] on div "Sales" at bounding box center [72, 9] width 21 height 19
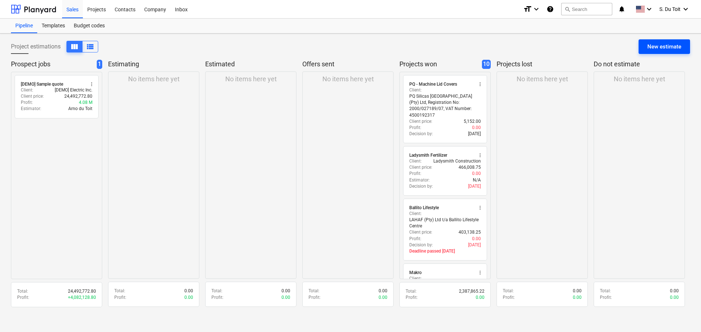
click at [663, 47] on div "New estimate" at bounding box center [664, 46] width 34 height 9
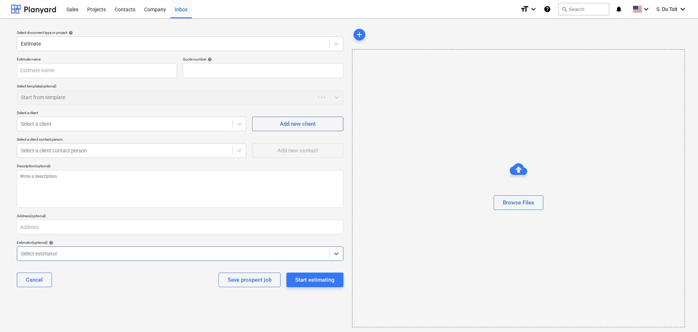
type textarea "x"
type input "QU-0017"
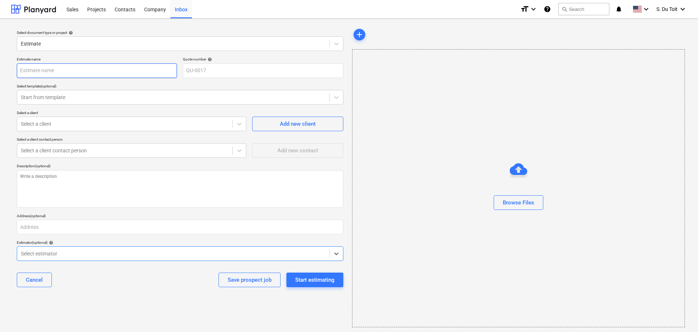
click at [60, 71] on input "text" at bounding box center [97, 70] width 160 height 15
type textarea "x"
type input "G"
type textarea "x"
type input "Ge"
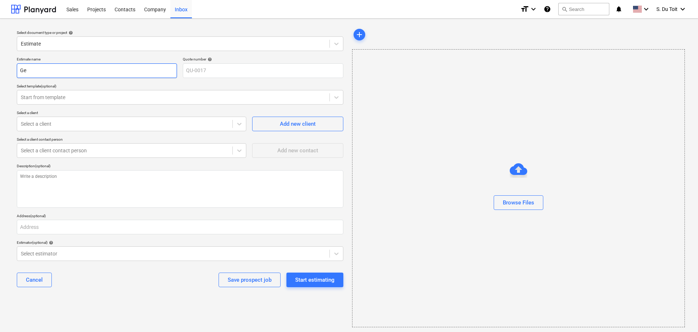
type textarea "x"
type input "Gee"
type textarea "x"
type input "Geel"
type textarea "x"
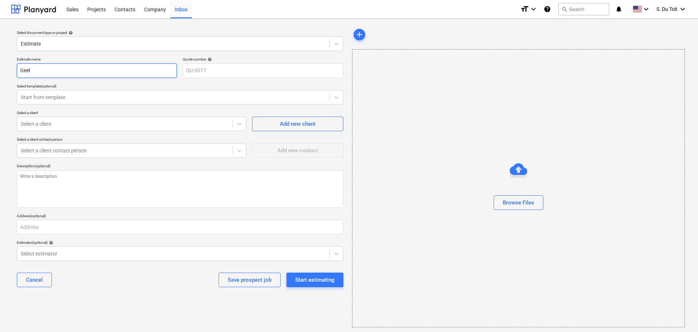
type input "Geely"
type textarea "x"
type input "Geely"
type textarea "x"
type input "Geely M"
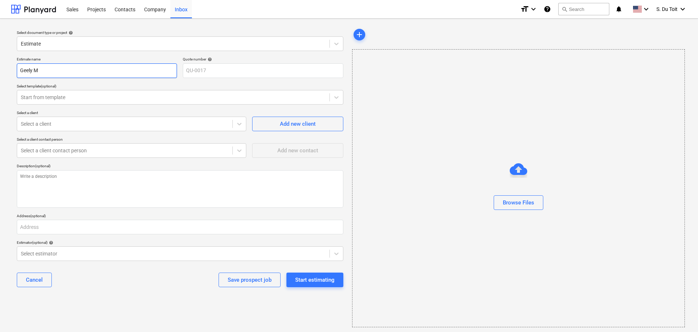
type textarea "x"
type input "Geely Ma"
type textarea "x"
type input "Geely Maz"
type textarea "x"
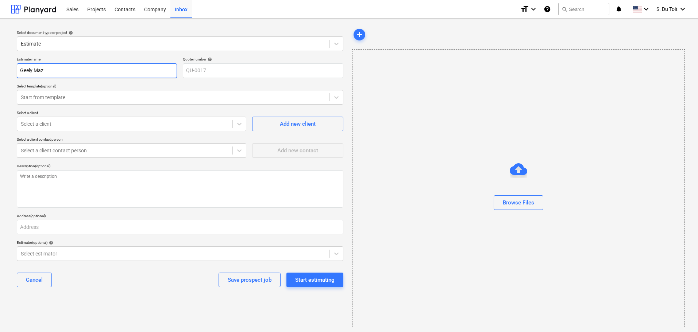
type input "Geely Mazd"
type textarea "x"
type input "Geely Mazda"
type textarea "x"
type input "Geely Mazda"
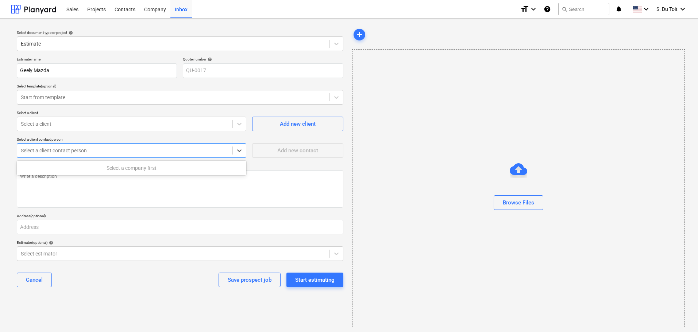
click at [71, 151] on div at bounding box center [125, 150] width 208 height 7
type textarea "x"
click at [62, 116] on p "Select a client" at bounding box center [132, 114] width 230 height 6
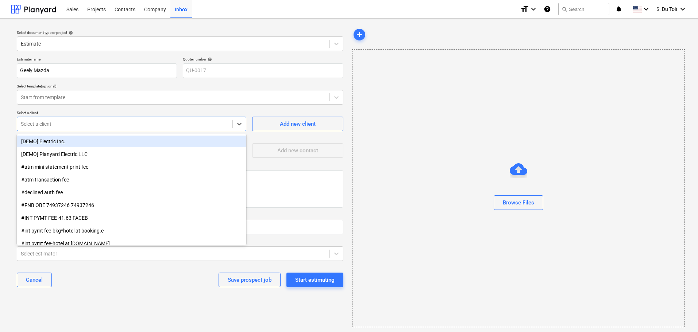
click at [69, 124] on div at bounding box center [125, 123] width 208 height 7
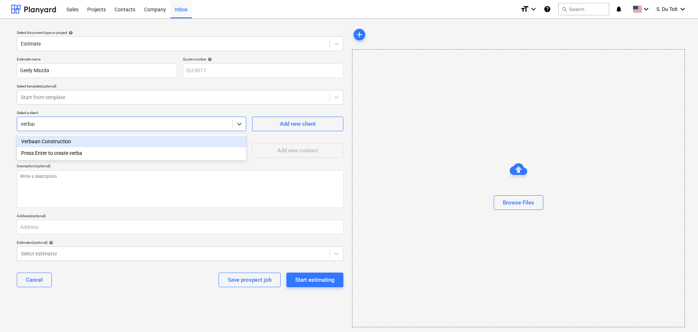
type input "verbaan"
click at [71, 147] on div "Verbaan Construction" at bounding box center [132, 142] width 230 height 12
type textarea "x"
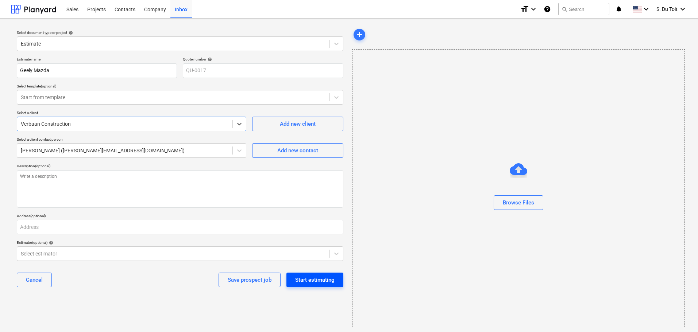
click at [318, 283] on div "Start estimating" at bounding box center [314, 280] width 39 height 9
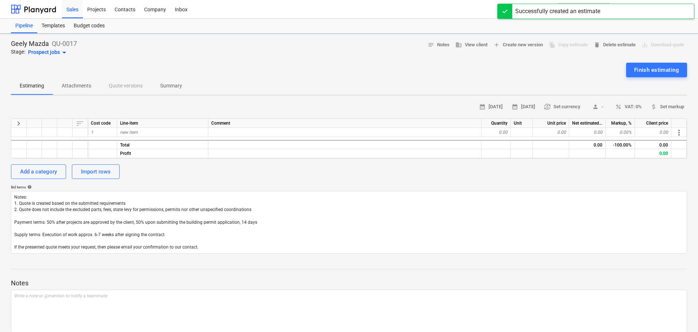
type textarea "x"
click at [167, 131] on div "new item" at bounding box center [162, 132] width 91 height 9
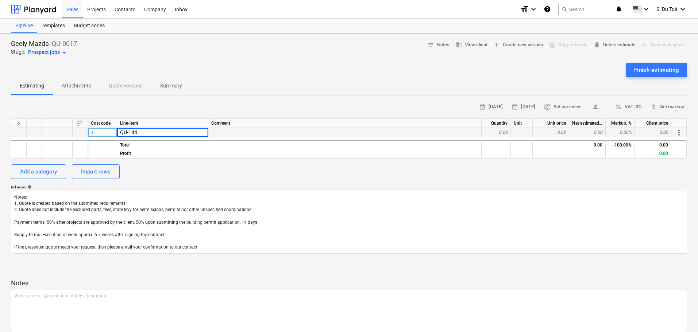
type input "QU-1447"
click at [509, 133] on div "0.00" at bounding box center [496, 132] width 29 height 9
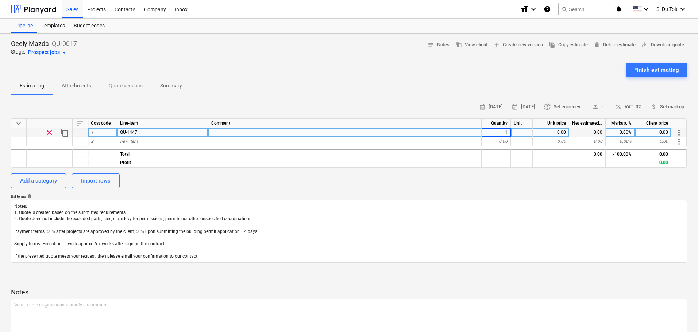
type textarea "x"
click at [524, 132] on div at bounding box center [522, 132] width 22 height 9
type input "1"
type textarea "x"
click at [562, 132] on div "0.00" at bounding box center [551, 132] width 36 height 9
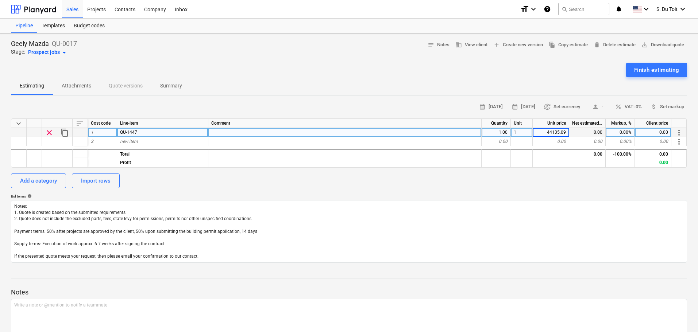
type input "44135.091"
type textarea "x"
drag, startPoint x: 577, startPoint y: 194, endPoint x: 574, endPoint y: 151, distance: 42.9
click at [577, 194] on div "Bid terms help" at bounding box center [349, 196] width 676 height 5
click at [617, 105] on span "percent" at bounding box center [618, 107] width 7 height 7
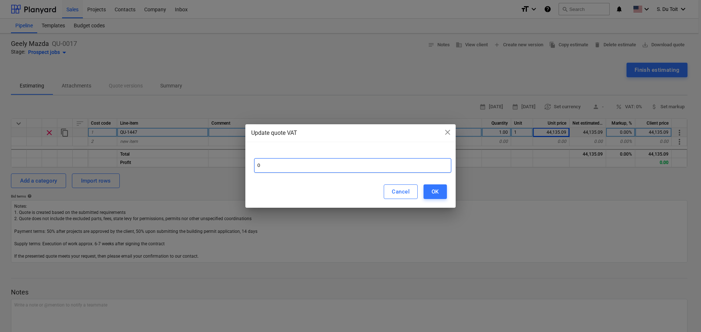
drag, startPoint x: 276, startPoint y: 163, endPoint x: 212, endPoint y: 156, distance: 63.8
click at [212, 156] on div "Update quote VAT close 0 Cancel OK" at bounding box center [350, 166] width 701 height 332
type input "15"
click at [437, 195] on div "OK" at bounding box center [434, 191] width 7 height 9
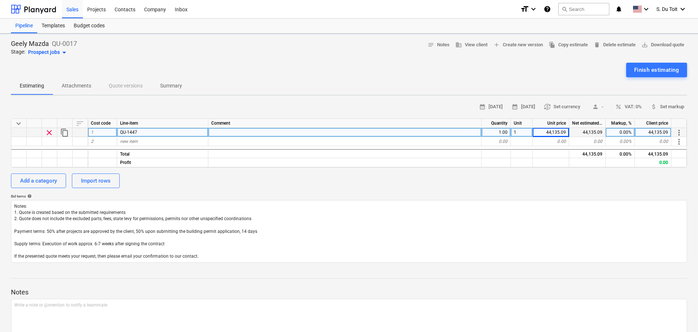
click at [594, 182] on div "Add a category Import rows" at bounding box center [349, 181] width 676 height 15
click at [653, 72] on div "Finish estimating" at bounding box center [656, 69] width 45 height 9
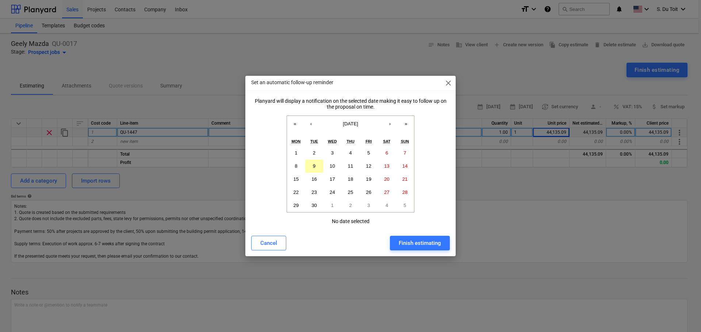
click at [319, 169] on button "9" at bounding box center [314, 166] width 18 height 13
click at [431, 242] on div "Finish estimating" at bounding box center [419, 243] width 42 height 9
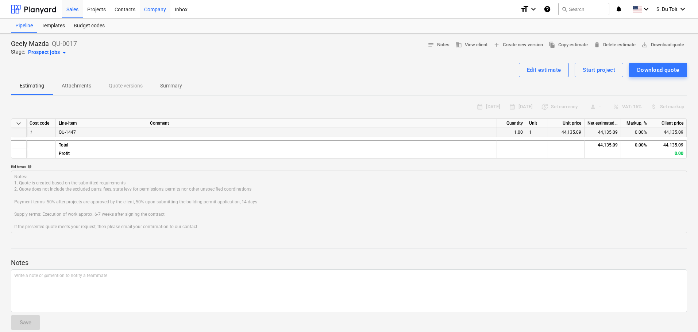
click at [165, 15] on div "Company" at bounding box center [155, 9] width 31 height 19
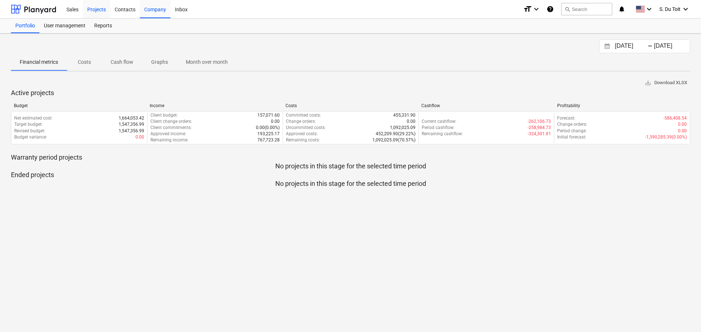
click at [99, 15] on div "Projects" at bounding box center [96, 9] width 27 height 19
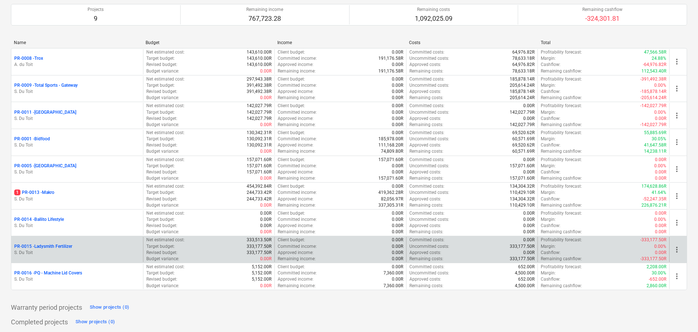
scroll to position [73, 0]
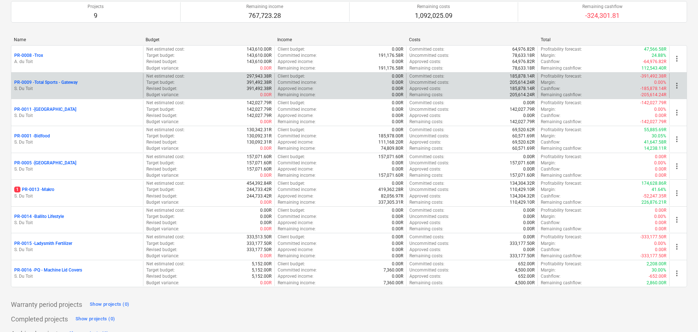
click at [49, 86] on p "S. Du Toit" at bounding box center [77, 89] width 126 height 6
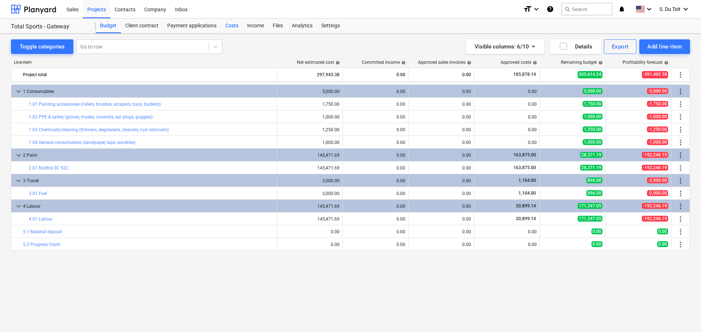
click at [230, 25] on div "Costs" at bounding box center [232, 26] width 22 height 15
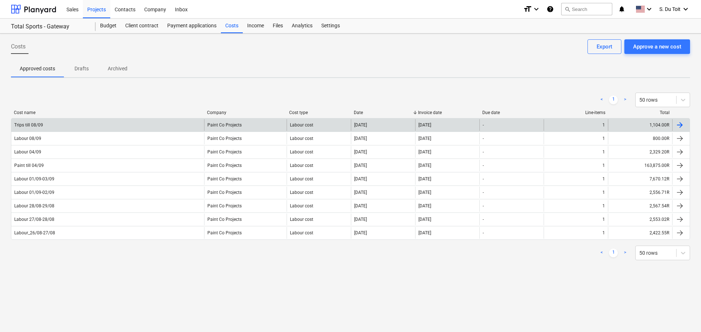
click at [153, 124] on div "Trips till 08/09" at bounding box center [107, 125] width 193 height 12
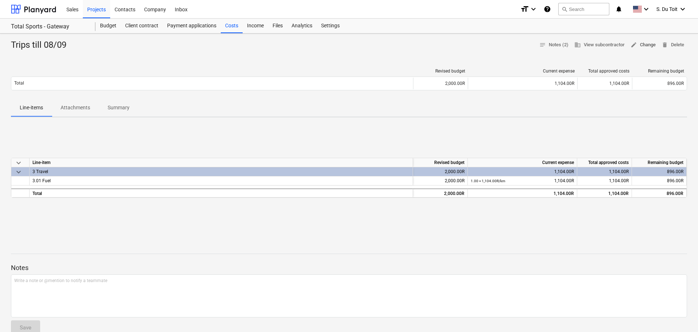
click at [644, 43] on span "edit Change" at bounding box center [643, 45] width 25 height 8
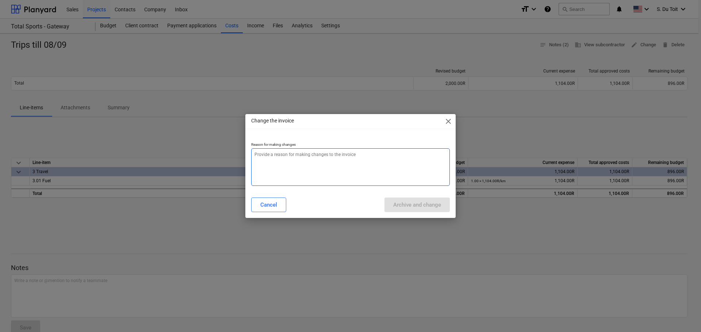
click at [334, 171] on textarea at bounding box center [350, 168] width 199 height 38
type textarea "x"
type textarea "1"
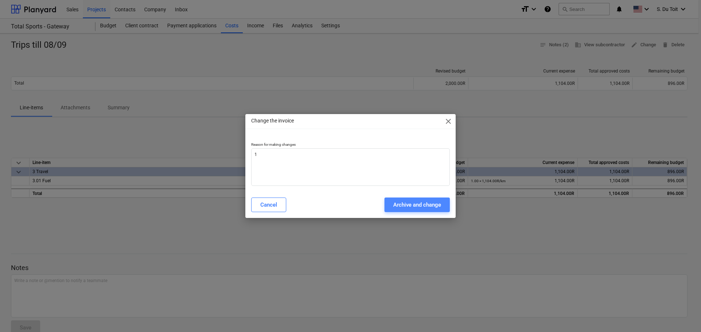
click at [428, 201] on div "Archive and change" at bounding box center [417, 204] width 48 height 9
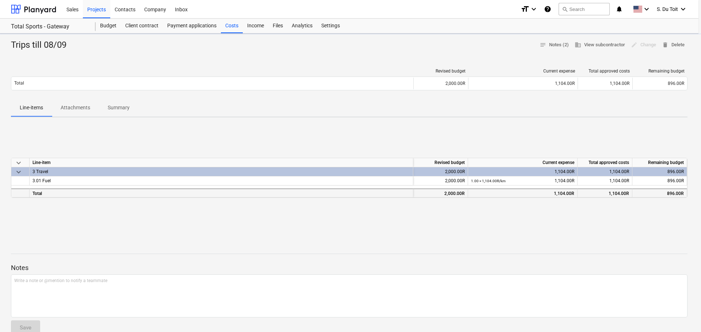
type textarea "x"
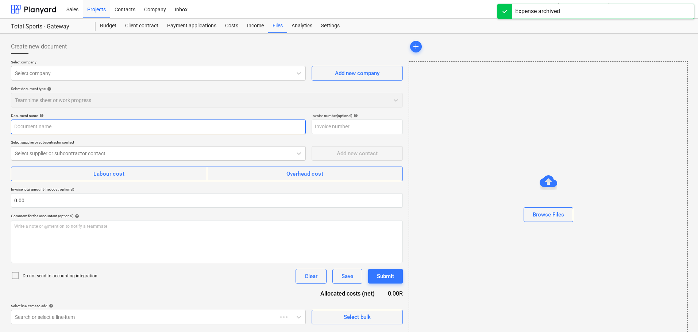
type input "Trips till 08/09"
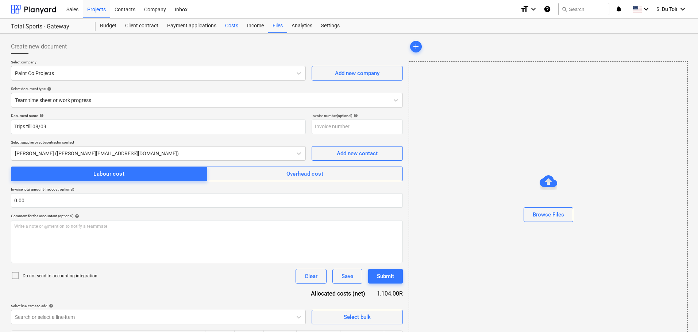
click at [236, 26] on div "Costs" at bounding box center [232, 26] width 22 height 15
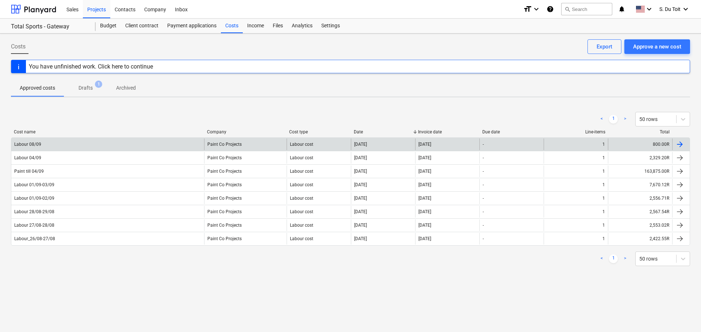
click at [61, 146] on div "Labour 08/09" at bounding box center [107, 145] width 193 height 12
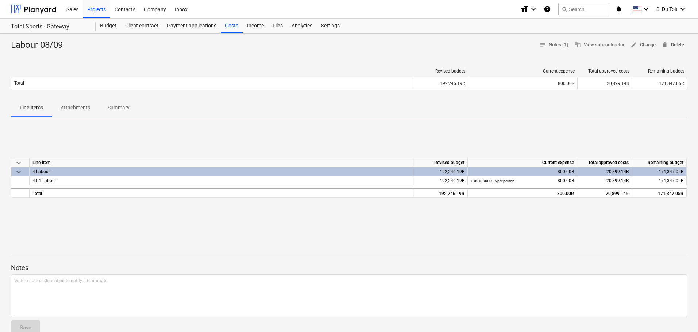
click at [673, 46] on span "delete Delete" at bounding box center [673, 45] width 23 height 8
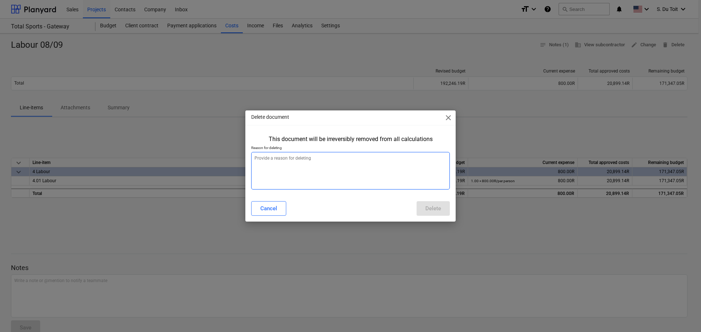
click at [401, 157] on textarea at bounding box center [350, 171] width 199 height 38
type textarea "x"
type textarea "1"
click at [435, 205] on div "Delete" at bounding box center [433, 208] width 16 height 9
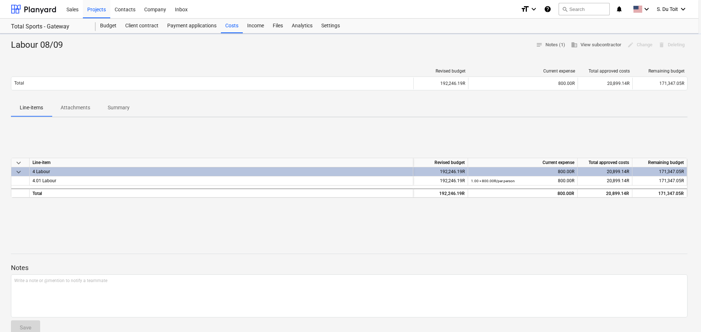
type textarea "x"
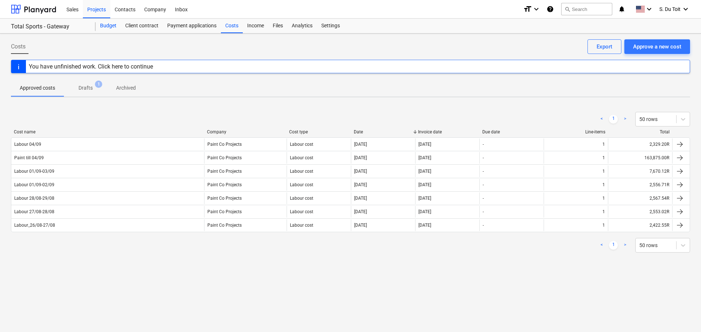
click at [109, 27] on div "Budget" at bounding box center [108, 26] width 25 height 15
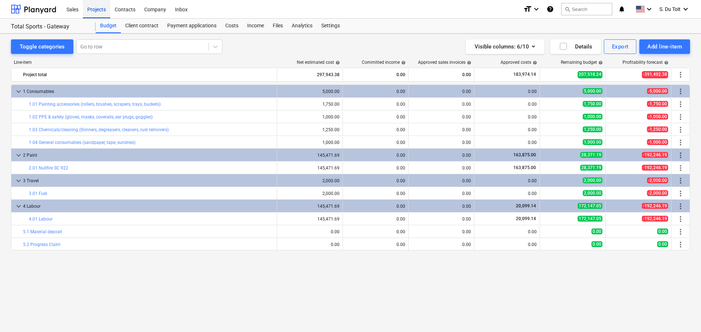
click at [100, 9] on div "Projects" at bounding box center [96, 9] width 27 height 19
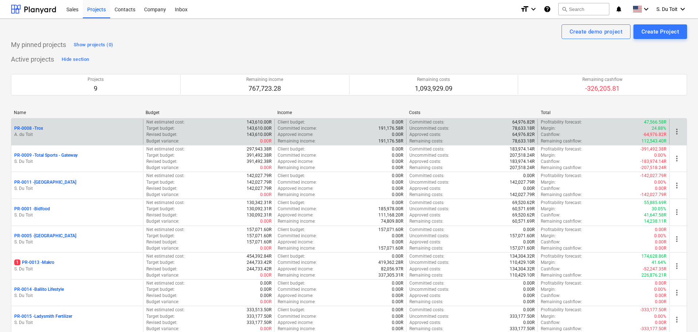
click at [35, 129] on p "PR-0008 - Trox" at bounding box center [28, 129] width 29 height 6
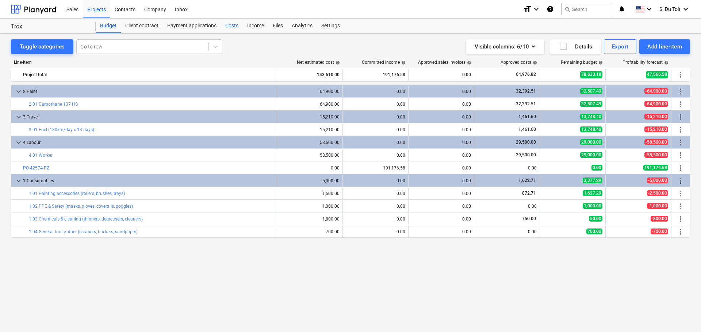
click at [221, 23] on div "Costs" at bounding box center [232, 26] width 22 height 15
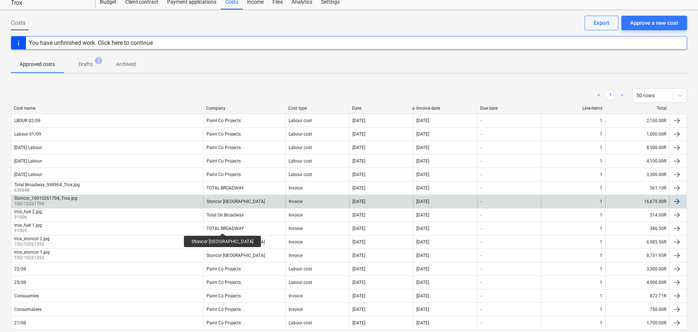
scroll to position [36, 0]
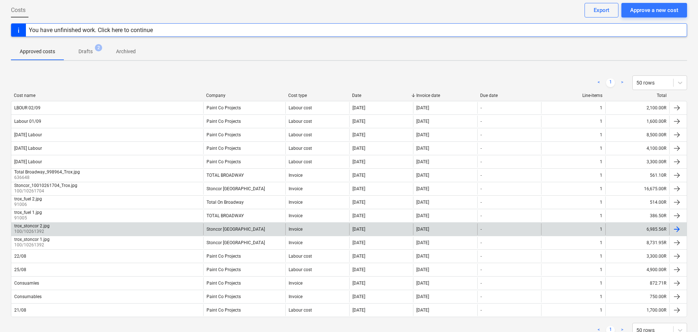
click at [184, 229] on div "trox_stoncor 2.jpg 100/10261392" at bounding box center [107, 230] width 192 height 12
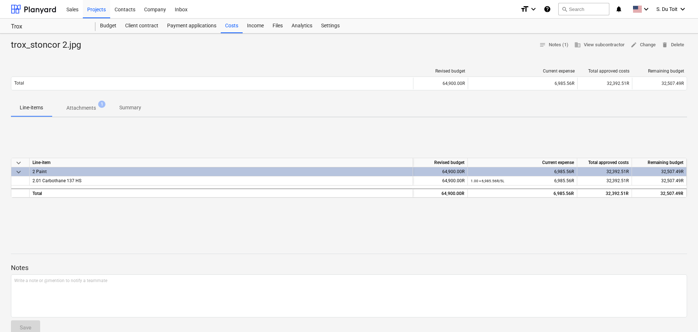
click at [85, 109] on p "Attachments" at bounding box center [81, 108] width 30 height 8
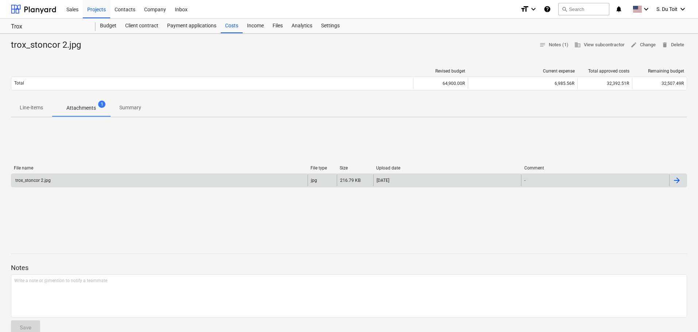
click at [594, 180] on div "-" at bounding box center [595, 181] width 148 height 12
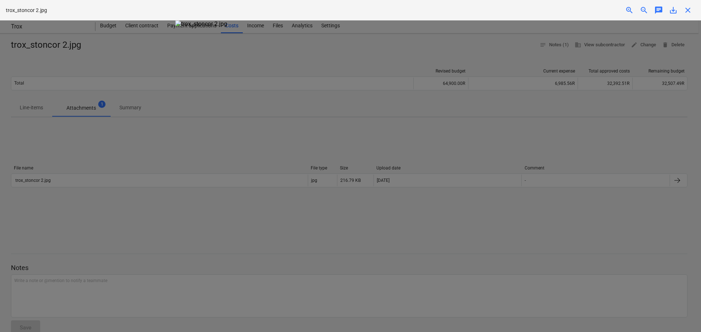
click at [535, 141] on div at bounding box center [350, 176] width 701 height 312
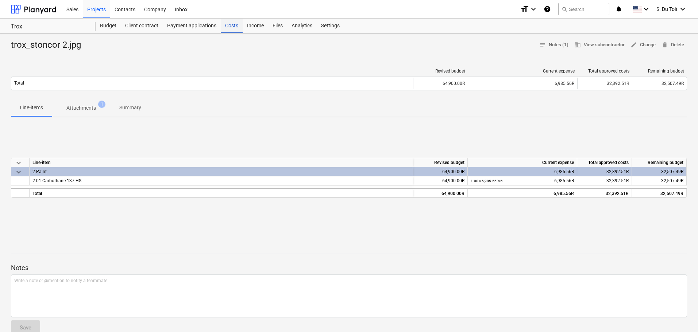
click at [227, 26] on div "Costs" at bounding box center [232, 26] width 22 height 15
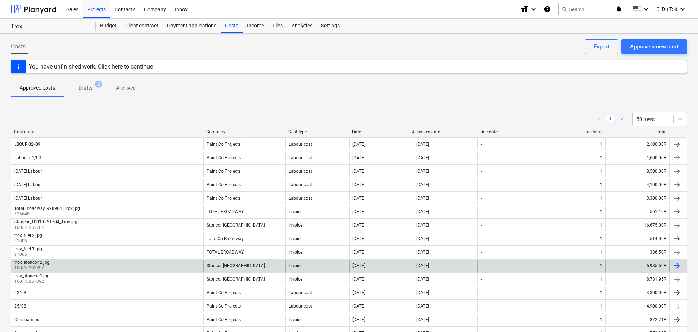
click at [84, 266] on div "trox_stoncor 2.jpg 100/10261392" at bounding box center [107, 266] width 192 height 12
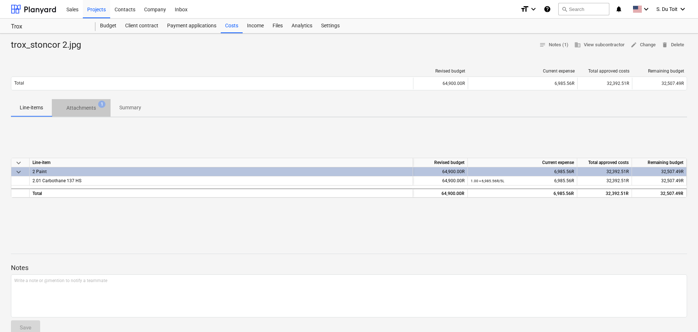
click at [100, 110] on span "Attachments 1" at bounding box center [81, 108] width 41 height 8
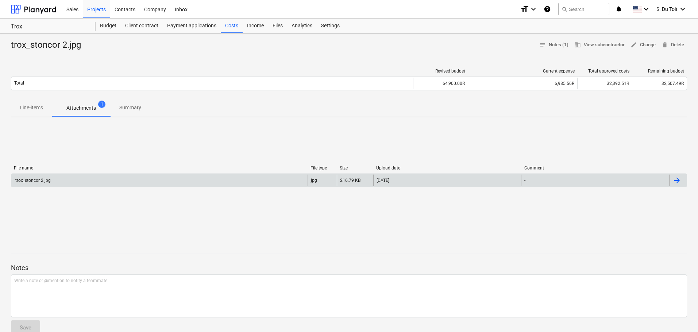
click at [122, 177] on div "trox_stoncor 2.jpg" at bounding box center [159, 181] width 296 height 12
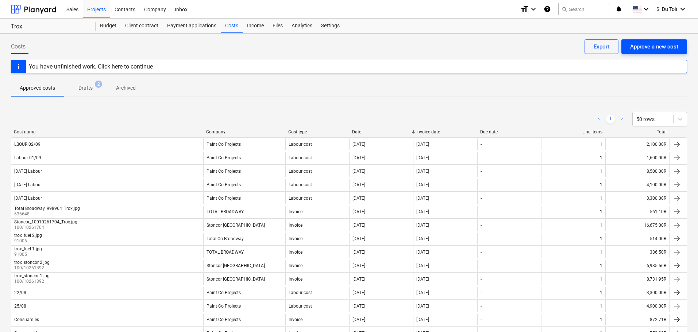
click at [655, 48] on div "Approve a new cost" at bounding box center [654, 46] width 48 height 9
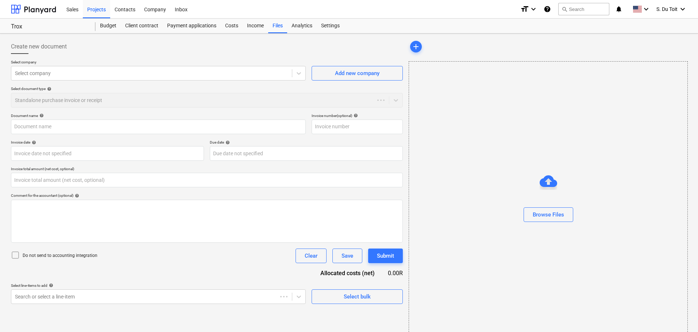
type input "0.00"
click at [114, 76] on div at bounding box center [151, 73] width 273 height 7
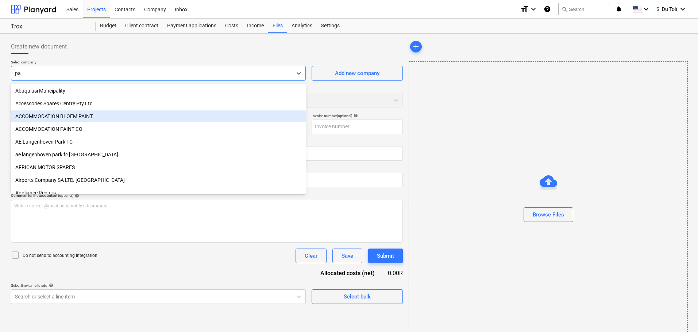
type input "p"
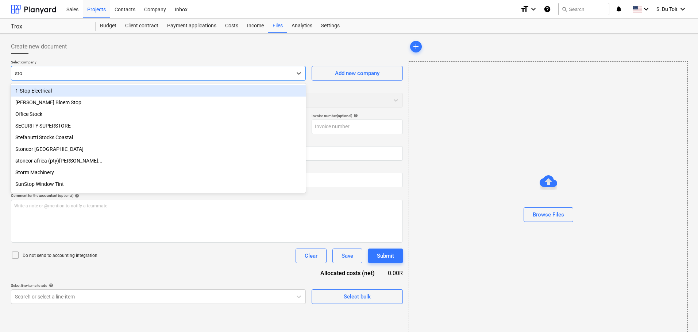
type input "ston"
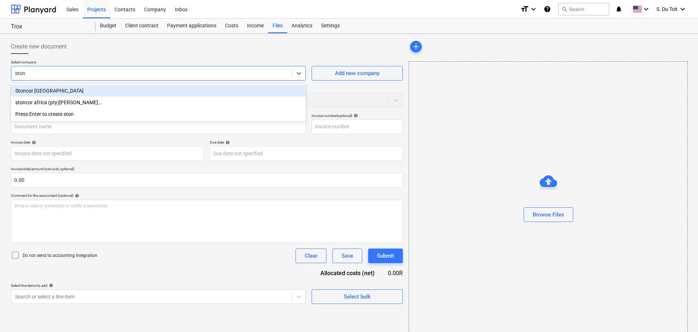
click at [116, 85] on div "Stoncor [GEOGRAPHIC_DATA]" at bounding box center [158, 91] width 295 height 12
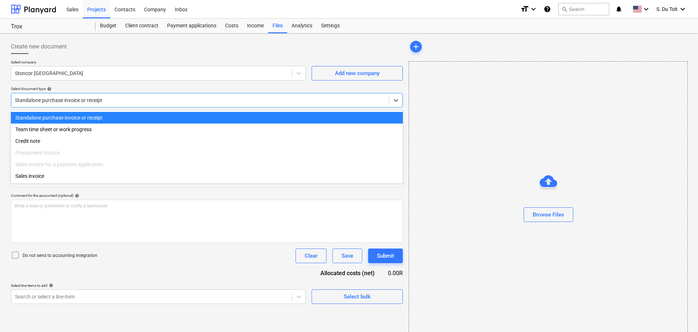
click at [113, 101] on div at bounding box center [200, 100] width 370 height 7
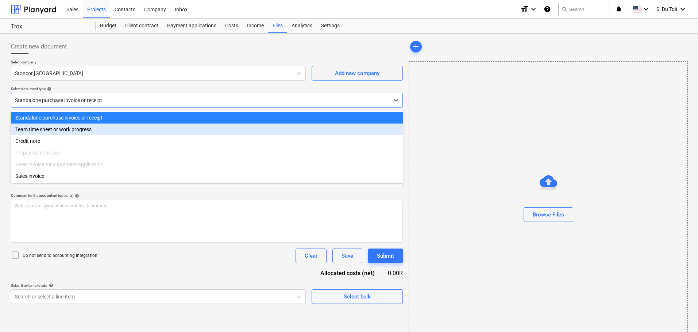
click at [117, 132] on div "Team time sheet or work progress" at bounding box center [207, 130] width 392 height 12
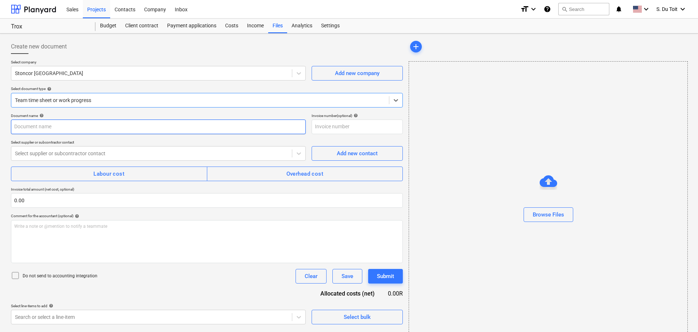
click at [104, 133] on input "text" at bounding box center [158, 127] width 295 height 15
type input "Stoncor 10262737"
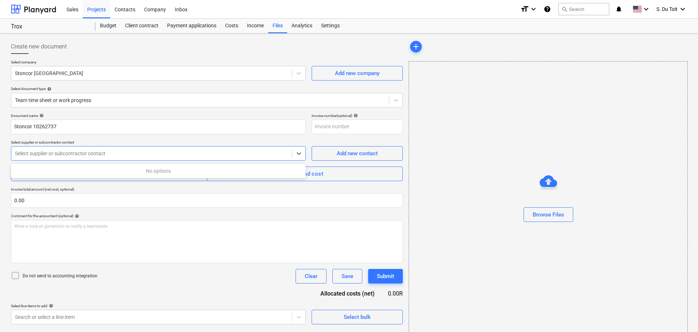
click at [115, 151] on div at bounding box center [151, 153] width 273 height 7
click at [329, 181] on button "Overhead cost" at bounding box center [305, 174] width 196 height 15
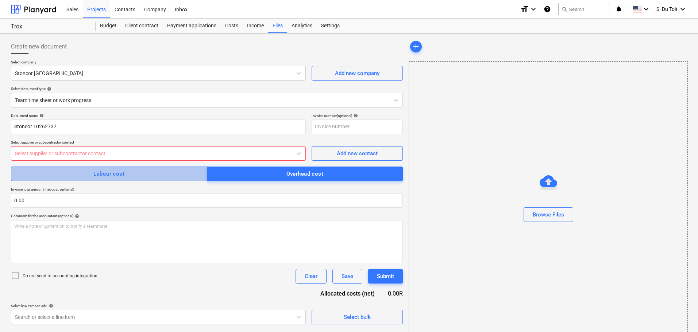
click at [111, 174] on div "Labour cost" at bounding box center [108, 173] width 31 height 9
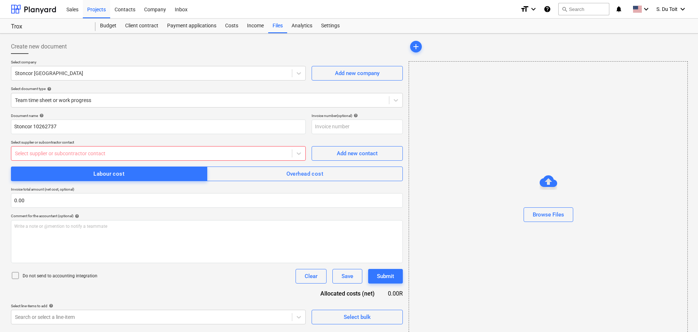
click at [113, 157] on div at bounding box center [151, 153] width 273 height 7
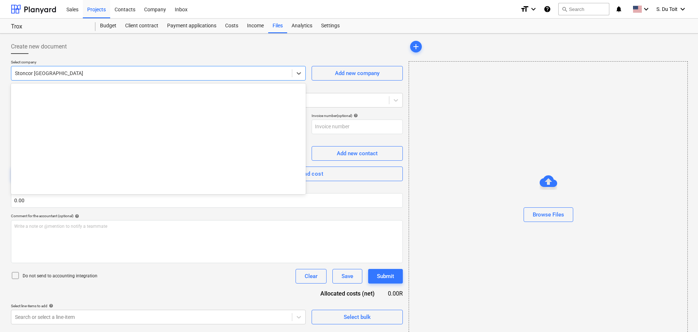
click at [50, 72] on div at bounding box center [151, 73] width 273 height 7
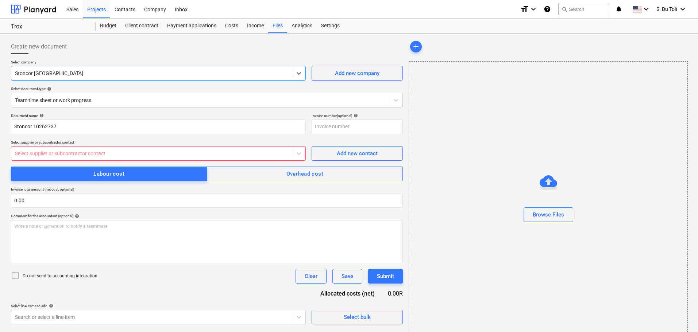
drag, startPoint x: 69, startPoint y: 75, endPoint x: 35, endPoint y: 75, distance: 33.9
click at [35, 75] on div at bounding box center [151, 73] width 273 height 7
click at [297, 73] on icon at bounding box center [299, 73] width 4 height 3
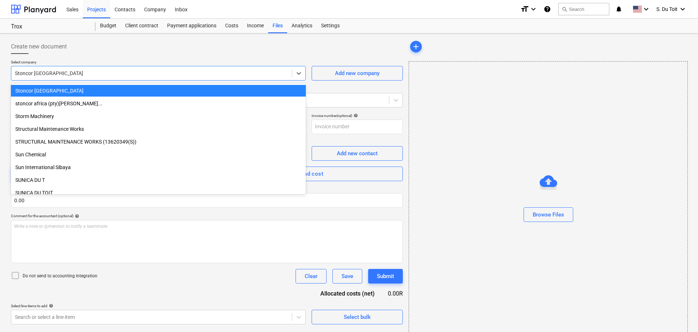
click at [151, 73] on div at bounding box center [151, 73] width 273 height 7
drag, startPoint x: 142, startPoint y: 73, endPoint x: 0, endPoint y: 66, distance: 141.8
click at [0, 66] on div "Create new document Select company option Stoncor [GEOGRAPHIC_DATA] selected, 8…" at bounding box center [349, 190] width 698 height 312
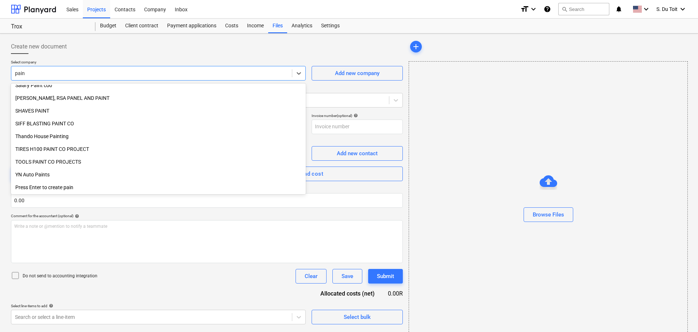
scroll to position [376, 0]
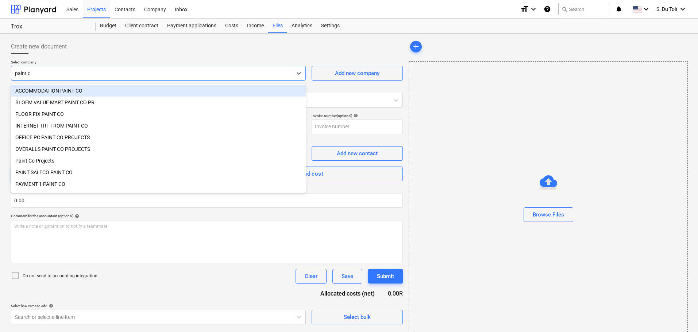
type input "paint co"
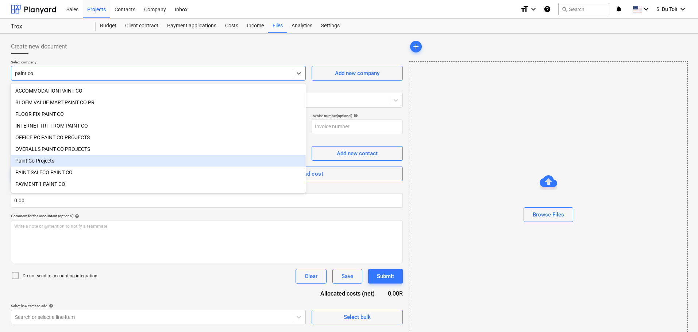
click at [53, 165] on div "Paint Co Projects" at bounding box center [158, 161] width 295 height 12
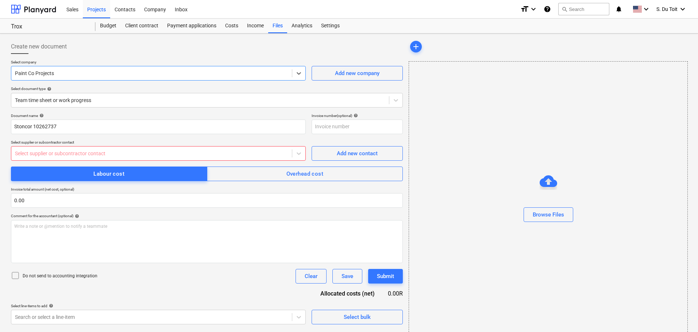
click at [146, 153] on div at bounding box center [151, 153] width 273 height 7
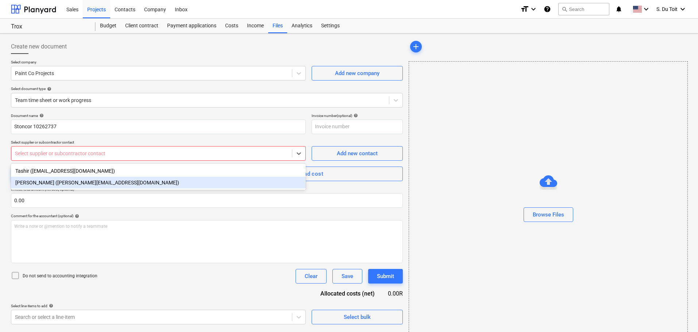
click at [136, 184] on div "[PERSON_NAME] ([PERSON_NAME][EMAIL_ADDRESS][DOMAIN_NAME])" at bounding box center [158, 183] width 295 height 12
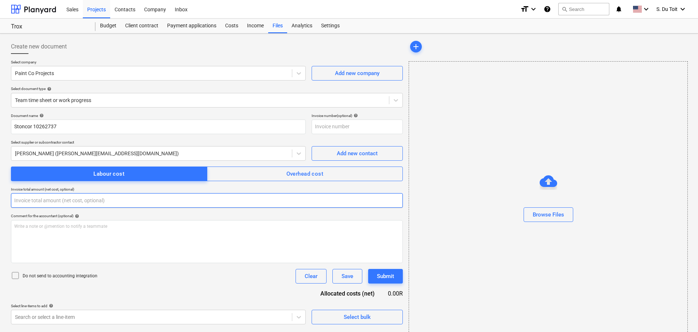
click at [76, 201] on input "text" at bounding box center [207, 200] width 392 height 15
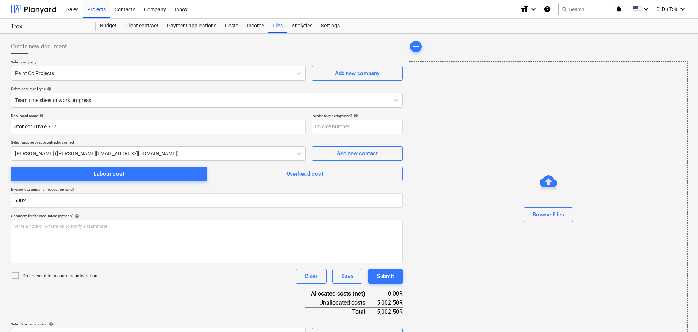
type input "5,002.50"
click at [65, 280] on p "Do not send to accounting integration" at bounding box center [60, 276] width 75 height 6
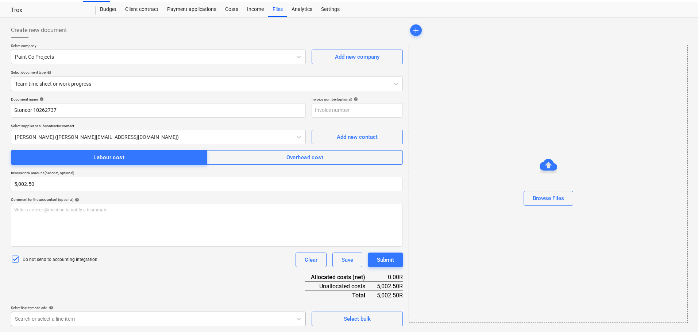
click at [118, 316] on body "Sales Projects Contacts Company Inbox format_size keyboard_arrow_down help sear…" at bounding box center [349, 150] width 698 height 332
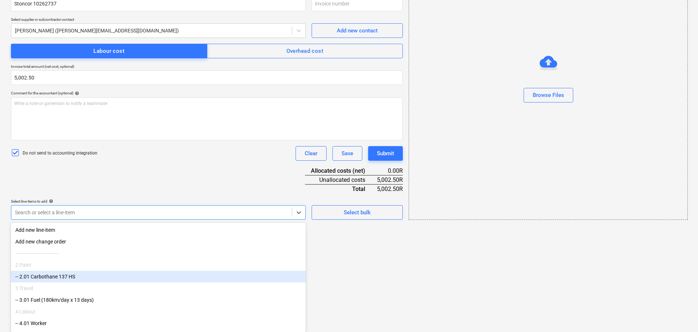
click at [98, 277] on div "-- 2.01 Carbothane 137 HS" at bounding box center [158, 277] width 295 height 12
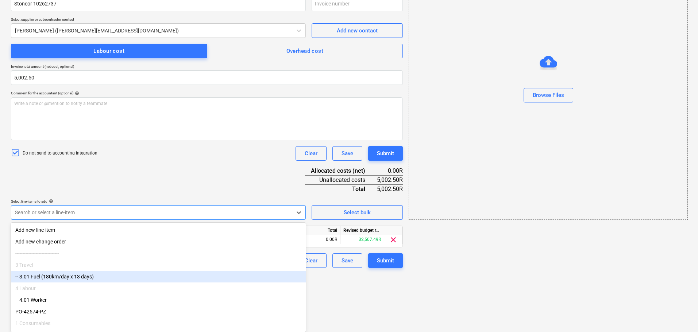
click at [336, 209] on html "Sales Projects Contacts Company Inbox format_size keyboard_arrow_down help sear…" at bounding box center [349, 43] width 698 height 332
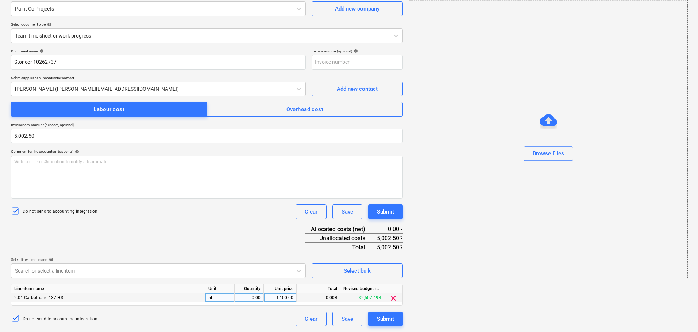
click at [250, 299] on div "0.00" at bounding box center [249, 298] width 23 height 9
type input "1"
click at [283, 297] on div "1,100.00" at bounding box center [280, 298] width 27 height 9
type input "5002.5"
drag, startPoint x: 459, startPoint y: 286, endPoint x: 390, endPoint y: 305, distance: 71.2
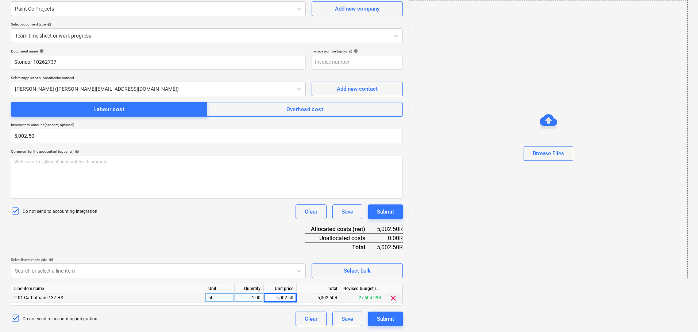
click at [456, 286] on div "add Browse Files" at bounding box center [548, 151] width 284 height 358
click at [395, 323] on button "Submit" at bounding box center [385, 319] width 35 height 15
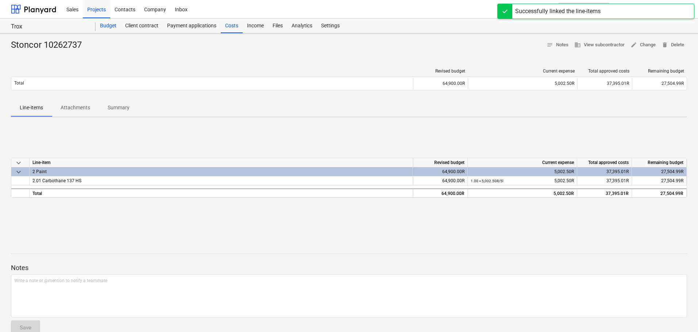
click at [103, 27] on div "Budget" at bounding box center [108, 26] width 25 height 15
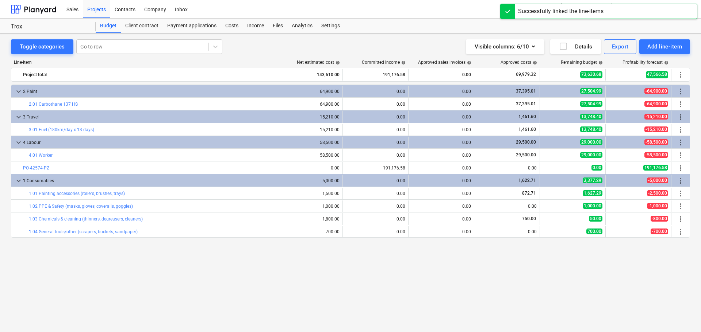
click at [182, 269] on div "keyboard_arrow_down 2 Paint 64,900.00 0.00 0.00 37,395.01 27,504.99 -64,900.00 …" at bounding box center [350, 193] width 679 height 217
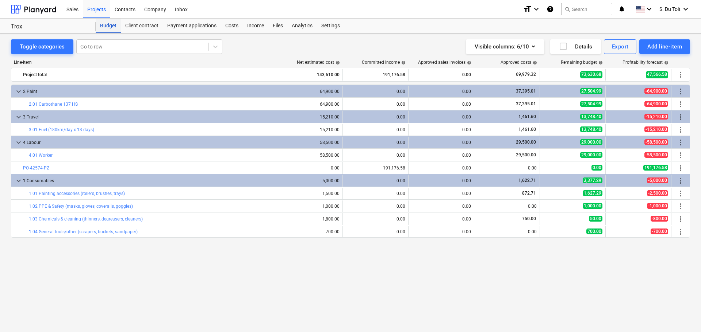
click at [103, 25] on div "Budget" at bounding box center [108, 26] width 25 height 15
click at [77, 12] on div "Sales" at bounding box center [72, 9] width 21 height 19
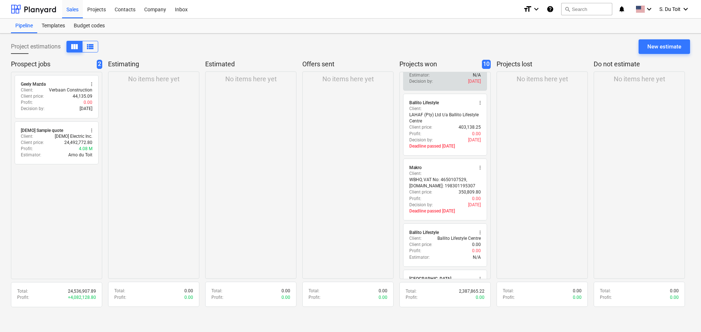
scroll to position [109, 0]
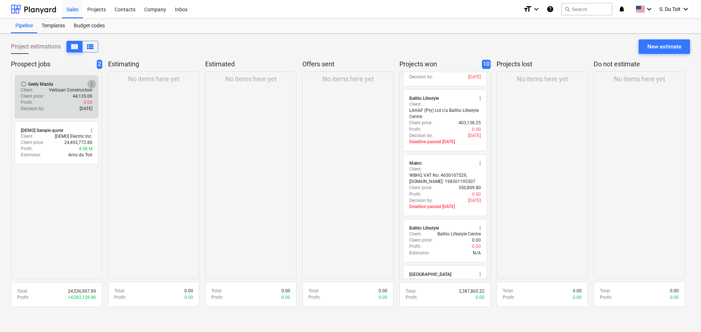
click at [93, 83] on span "more_vert" at bounding box center [92, 84] width 6 height 6
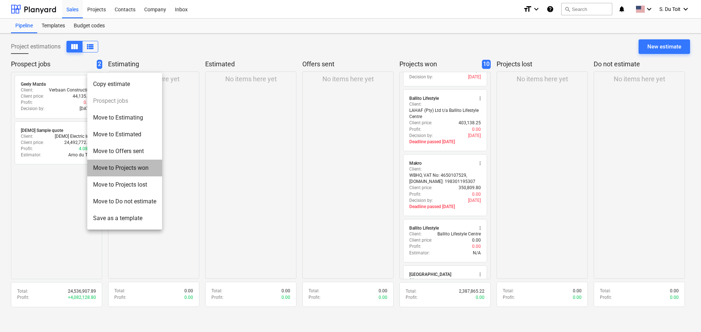
click at [134, 170] on li "Move to Projects won" at bounding box center [124, 168] width 75 height 17
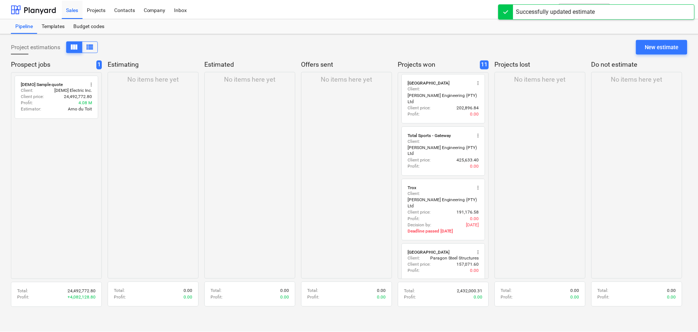
scroll to position [348, 0]
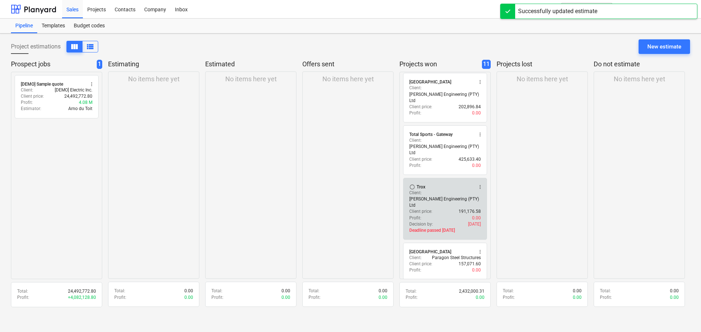
click at [433, 209] on div "Client price : 191,176.58" at bounding box center [445, 212] width 72 height 6
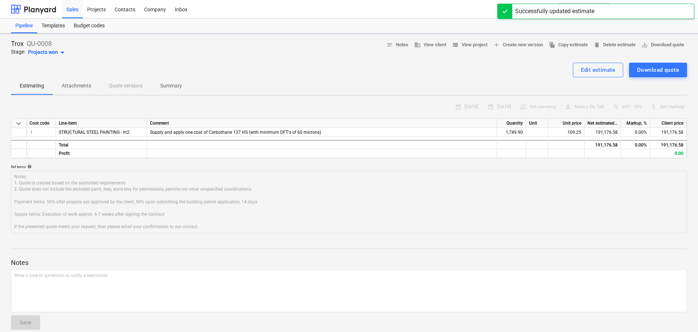
type textarea "x"
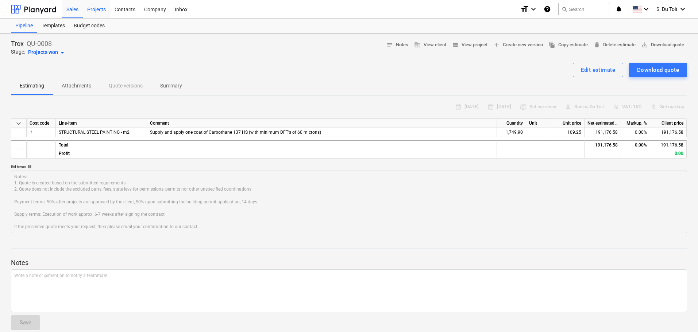
click at [98, 8] on div "Projects" at bounding box center [96, 9] width 27 height 19
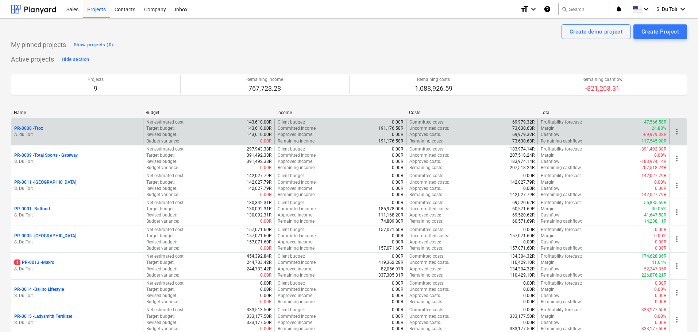
click at [104, 133] on p "A. du Toit" at bounding box center [77, 135] width 126 height 6
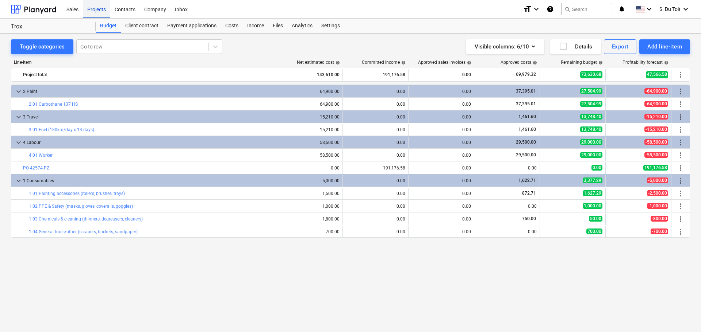
click at [94, 6] on div "Projects" at bounding box center [96, 9] width 27 height 19
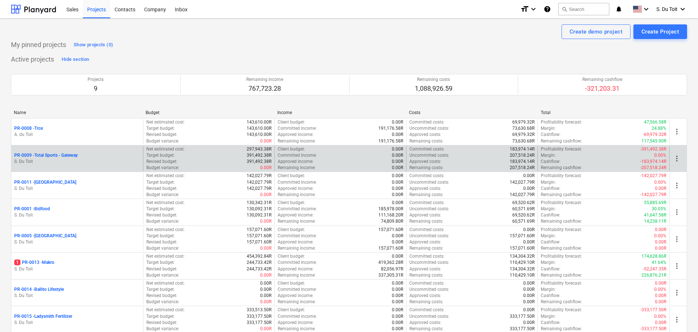
click at [106, 159] on p "S. Du Toit" at bounding box center [77, 162] width 126 height 6
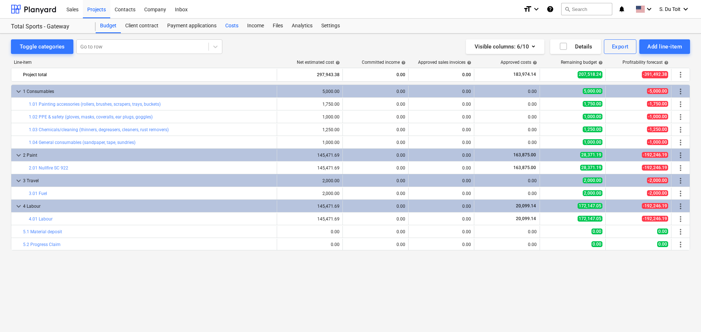
click at [235, 27] on div "Costs" at bounding box center [232, 26] width 22 height 15
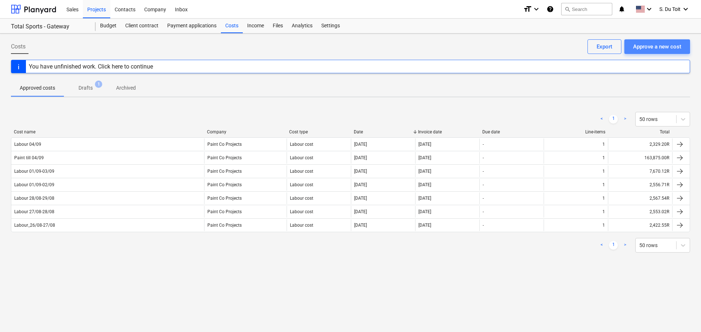
click at [674, 47] on div "Approve a new cost" at bounding box center [657, 46] width 48 height 9
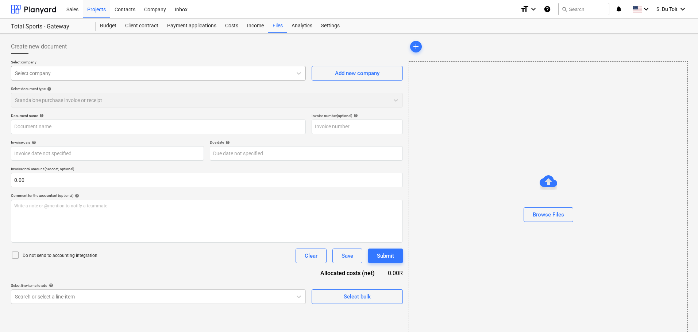
click at [145, 73] on div at bounding box center [151, 73] width 273 height 7
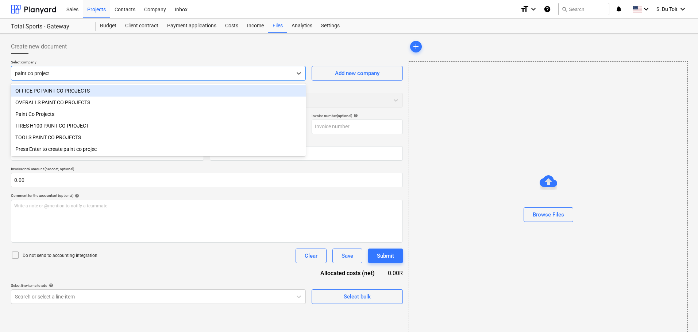
type input "paint co projects"
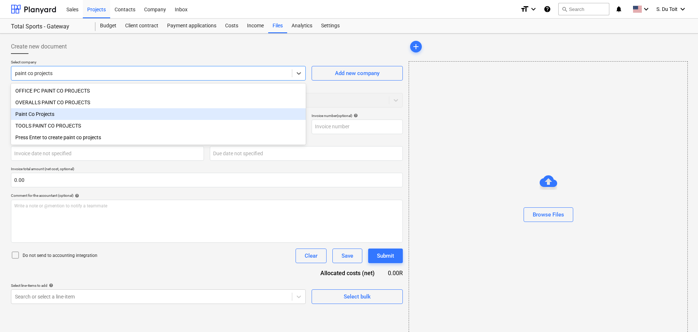
click at [137, 119] on div "Paint Co Projects" at bounding box center [158, 114] width 295 height 12
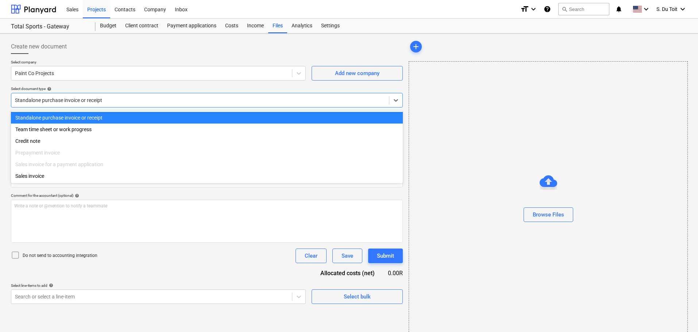
click at [141, 104] on div at bounding box center [200, 100] width 370 height 7
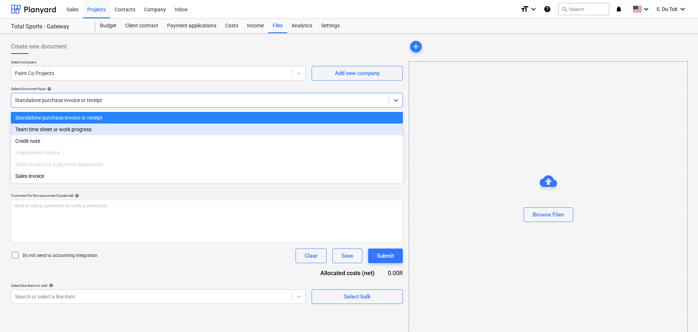
click at [132, 125] on div "Team time sheet or work progress" at bounding box center [207, 130] width 392 height 12
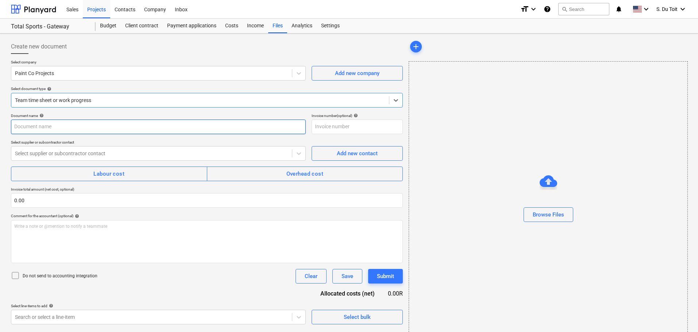
click at [134, 127] on input "text" at bounding box center [158, 127] width 295 height 15
type input "Labour 08/09"
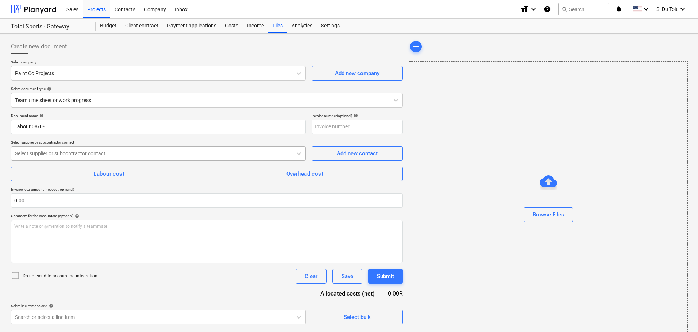
click at [124, 151] on div at bounding box center [151, 153] width 273 height 7
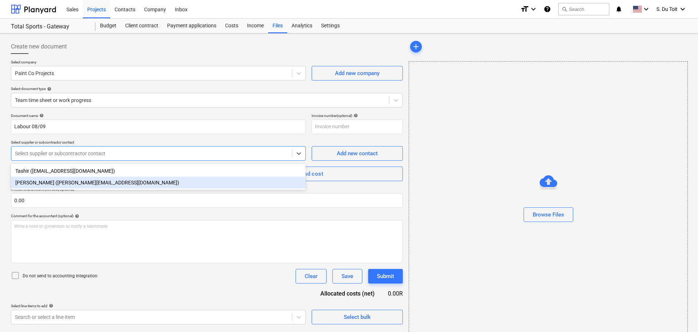
click at [118, 182] on div "[PERSON_NAME] ([PERSON_NAME][EMAIL_ADDRESS][DOMAIN_NAME])" at bounding box center [158, 183] width 295 height 12
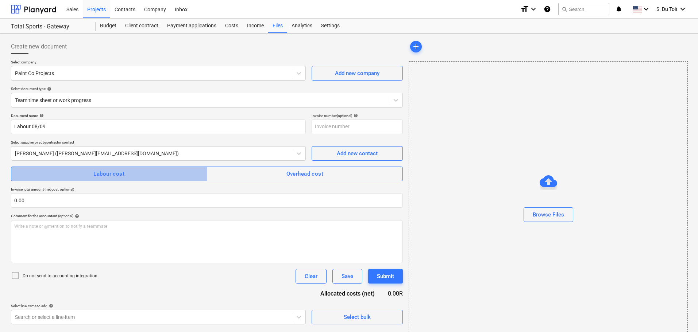
click at [113, 172] on div "Labour cost" at bounding box center [108, 173] width 31 height 9
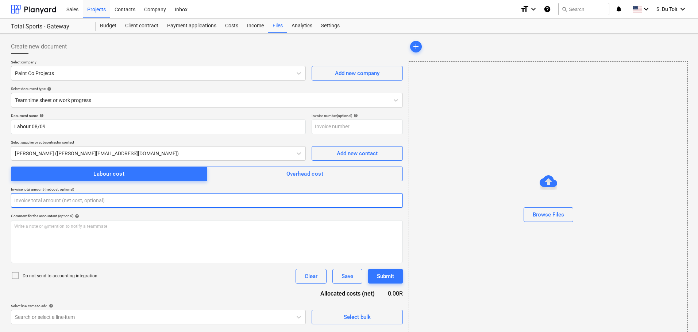
click at [74, 202] on input "text" at bounding box center [207, 200] width 392 height 15
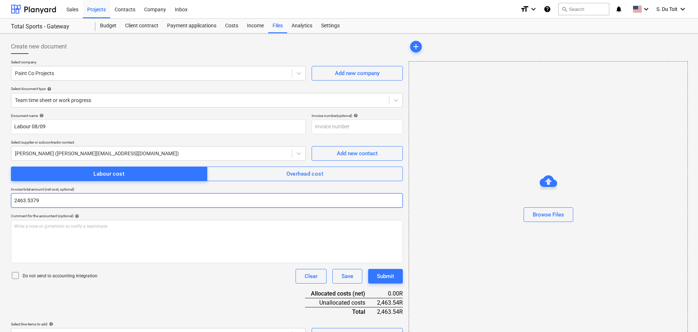
drag, startPoint x: 74, startPoint y: 204, endPoint x: 0, endPoint y: 213, distance: 74.7
click at [0, 213] on div "Create new document Select company Paint Co Projects Add new company Select doc…" at bounding box center [349, 191] width 698 height 315
type input "2,463.54"
click at [43, 277] on p "Do not send to accounting integration" at bounding box center [60, 276] width 75 height 6
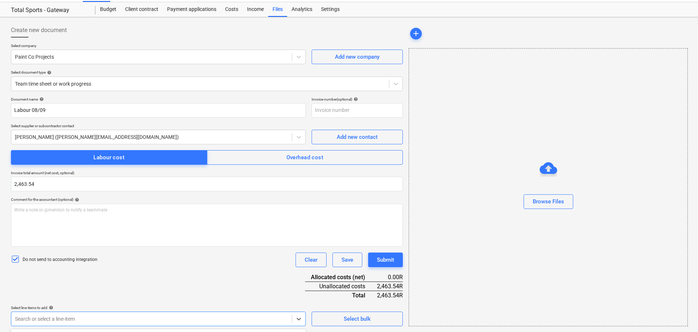
scroll to position [123, 0]
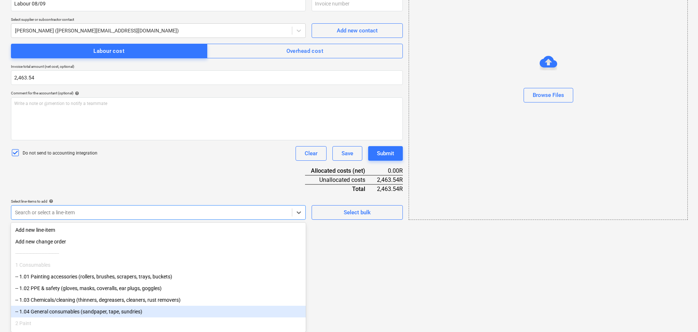
click at [122, 209] on body "Sales Projects Contacts Company Inbox format_size keyboard_arrow_down help sear…" at bounding box center [349, 43] width 698 height 332
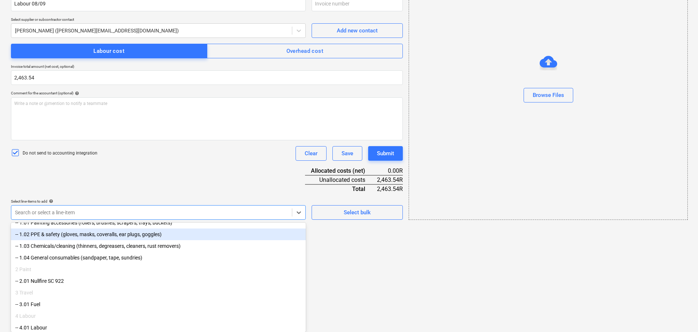
scroll to position [86, 0]
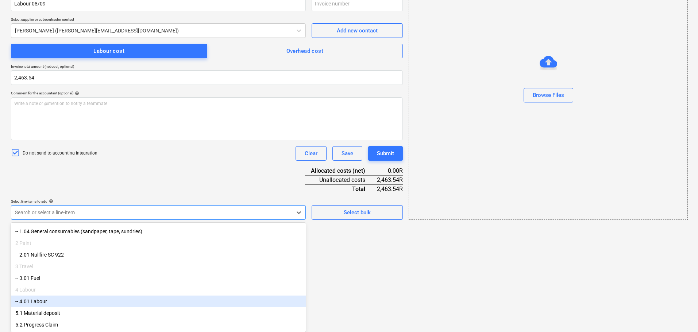
click at [90, 303] on div "-- 4.01 Labour" at bounding box center [158, 302] width 295 height 12
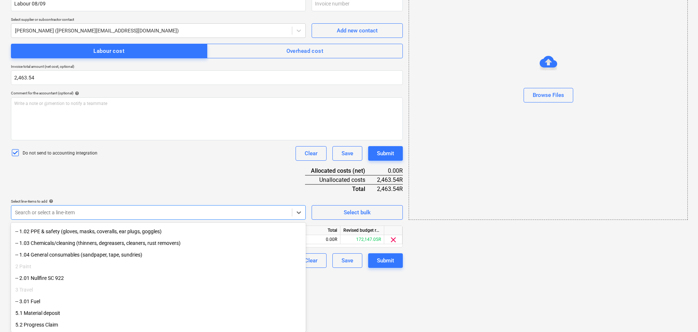
drag, startPoint x: 340, startPoint y: 289, endPoint x: 337, endPoint y: 282, distance: 7.5
click at [340, 209] on html "Sales Projects Contacts Company Inbox format_size keyboard_arrow_down help sear…" at bounding box center [349, 43] width 698 height 332
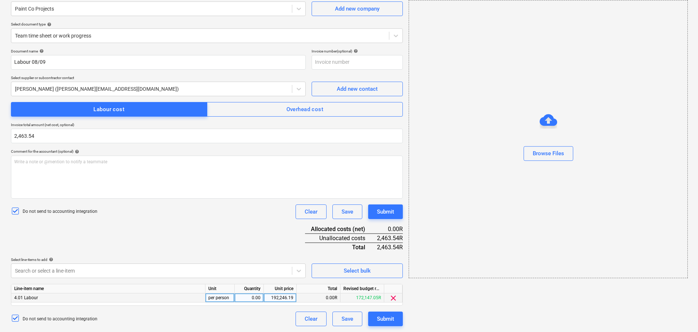
click at [255, 298] on div "0.00" at bounding box center [249, 298] width 23 height 9
type input "1"
click at [285, 297] on div "192,246.19" at bounding box center [280, 298] width 27 height 9
type input "2463.5379"
click at [234, 217] on div "Do not send to accounting integration Clear Save Submit" at bounding box center [207, 212] width 392 height 15
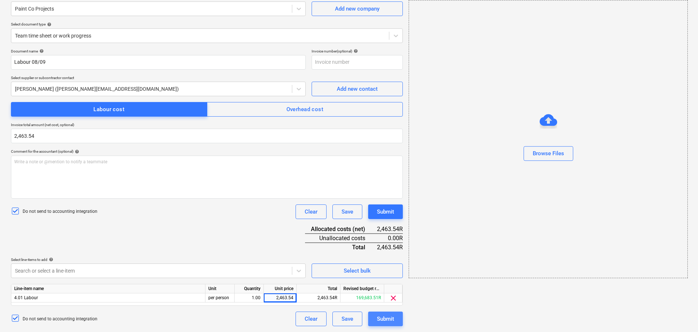
click at [393, 315] on div "Submit" at bounding box center [385, 319] width 17 height 9
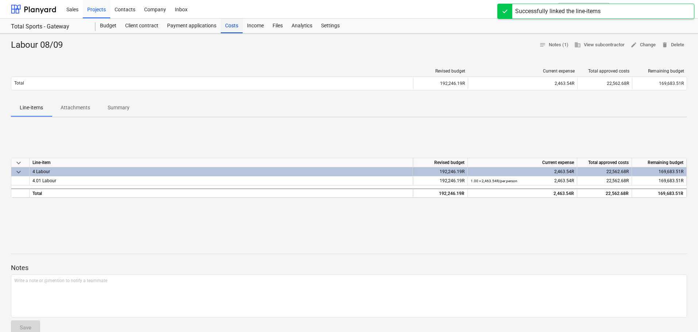
click at [237, 21] on div "Costs" at bounding box center [232, 26] width 22 height 15
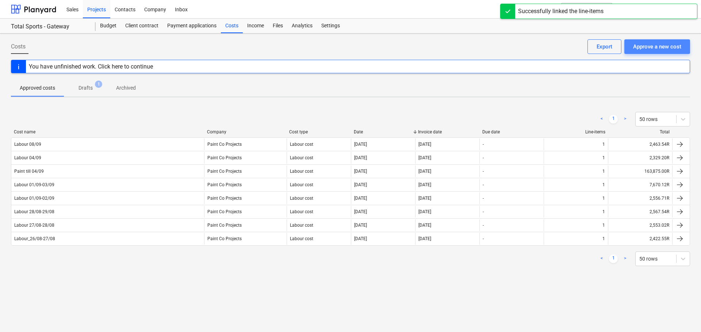
click at [648, 46] on div "Approve a new cost" at bounding box center [657, 46] width 48 height 9
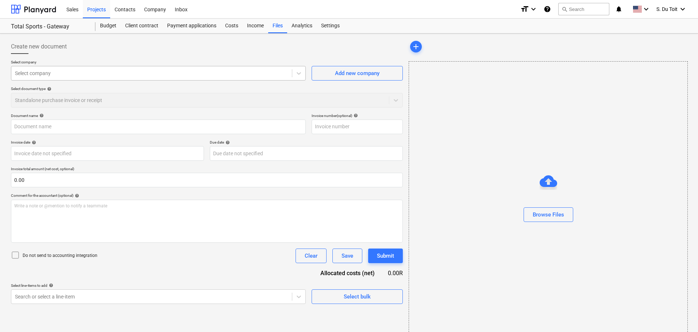
click at [54, 71] on div at bounding box center [151, 73] width 273 height 7
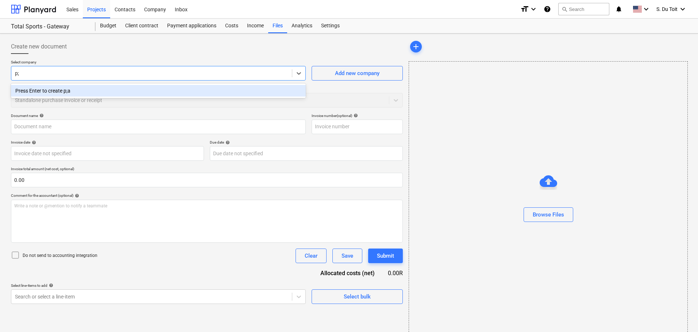
type input "p"
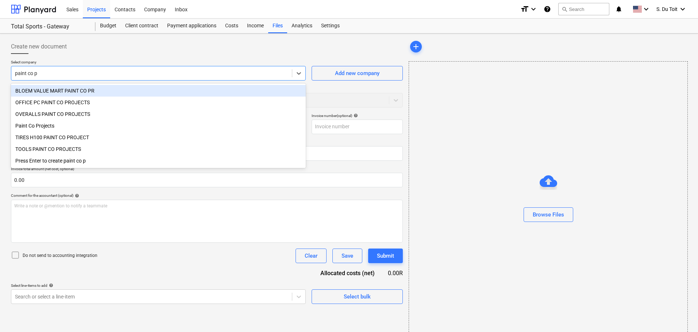
type input "paint co pr"
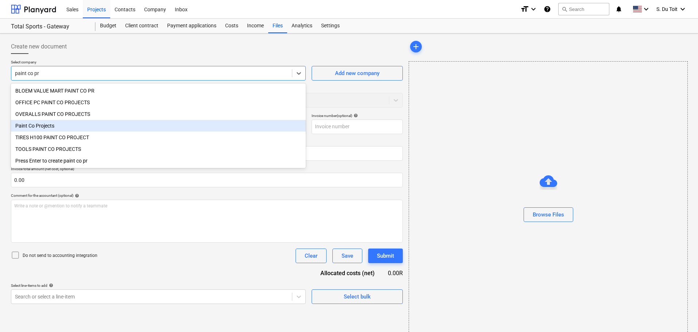
click at [60, 128] on div "Paint Co Projects" at bounding box center [158, 126] width 295 height 12
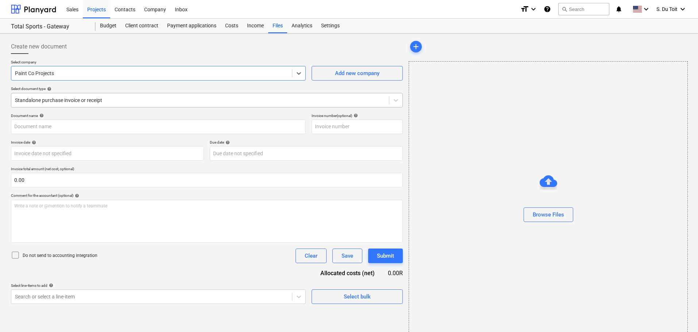
click at [64, 99] on div at bounding box center [200, 100] width 370 height 7
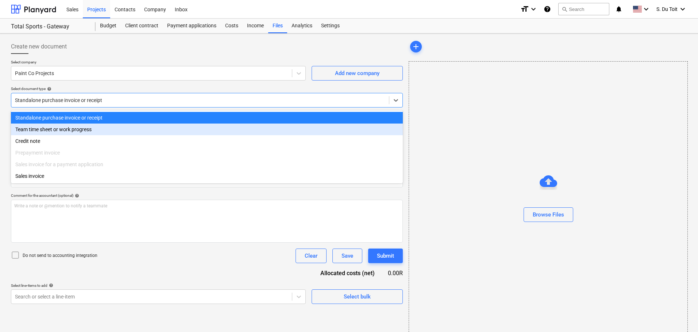
click at [47, 128] on div "Team time sheet or work progress" at bounding box center [207, 130] width 392 height 12
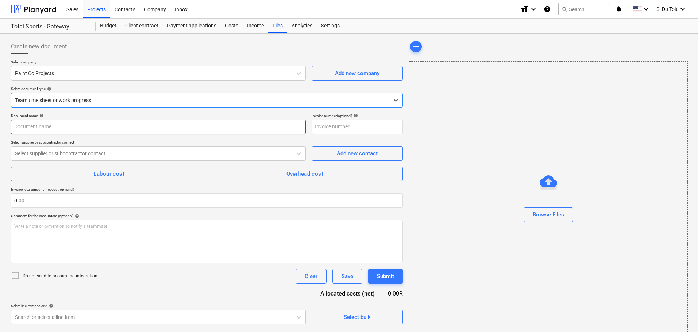
click at [45, 129] on input "text" at bounding box center [158, 127] width 295 height 15
type input "Trips 08/09"
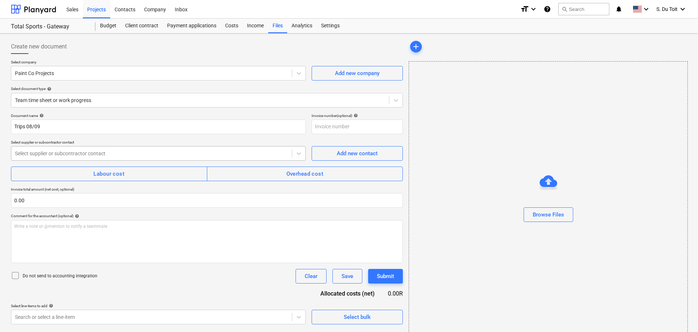
click at [57, 160] on div "Select supplier or subcontractor contact" at bounding box center [158, 153] width 295 height 15
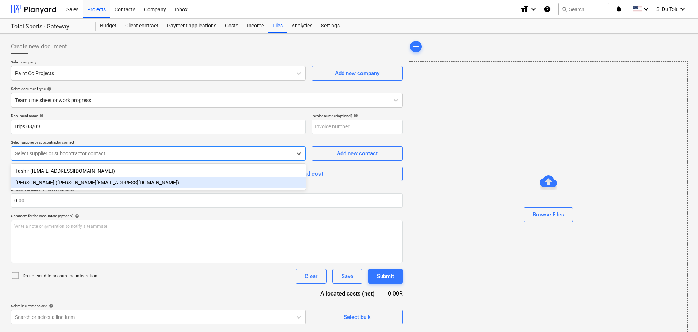
click at [59, 187] on div "[PERSON_NAME] ([PERSON_NAME][EMAIL_ADDRESS][DOMAIN_NAME])" at bounding box center [158, 183] width 295 height 12
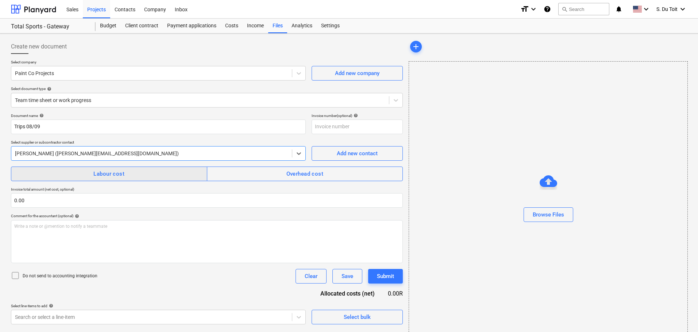
click at [64, 169] on button "Labour cost" at bounding box center [109, 174] width 196 height 15
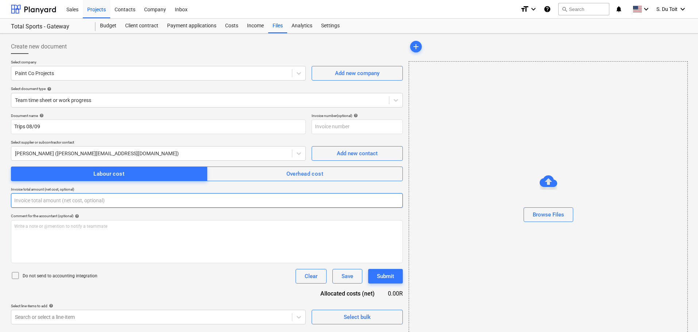
click at [57, 196] on input "text" at bounding box center [207, 200] width 392 height 15
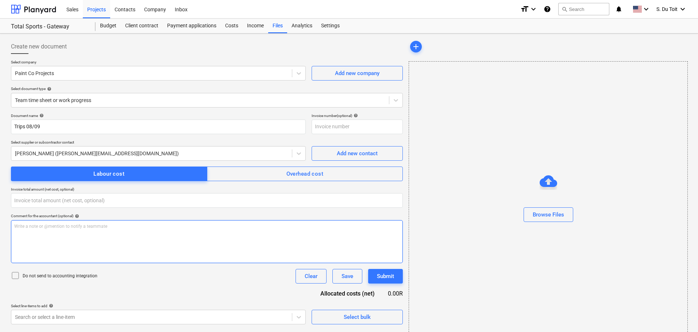
type input "0.00"
click at [55, 232] on div "Write a note or @mention to notify a teammate [PERSON_NAME]" at bounding box center [207, 241] width 392 height 43
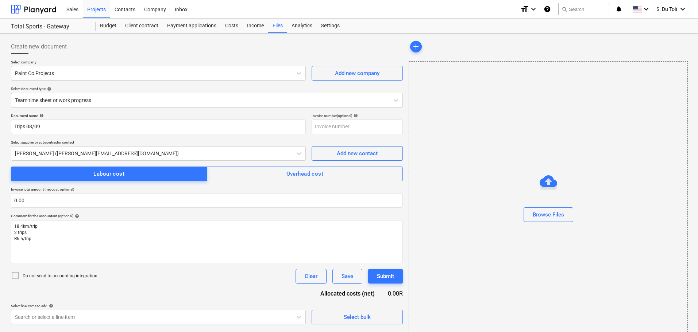
click at [23, 278] on p "Do not send to accounting integration" at bounding box center [60, 276] width 75 height 6
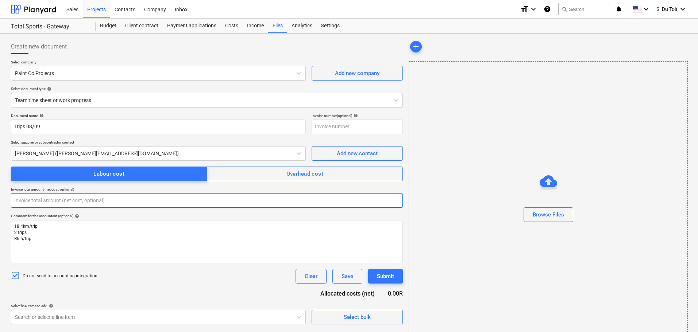
click at [0, 201] on div "Create new document Select company Paint Co Projects Add new company Select doc…" at bounding box center [349, 190] width 698 height 312
drag, startPoint x: 88, startPoint y: 194, endPoint x: 0, endPoint y: 196, distance: 88.3
click at [0, 196] on div "Create new document Select company Paint Co Projects Add new company Select doc…" at bounding box center [349, 191] width 698 height 315
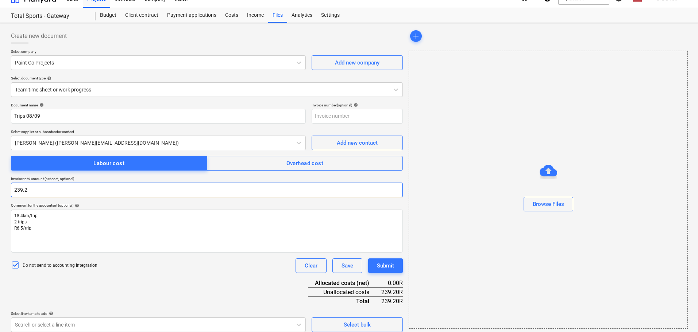
scroll to position [16, 0]
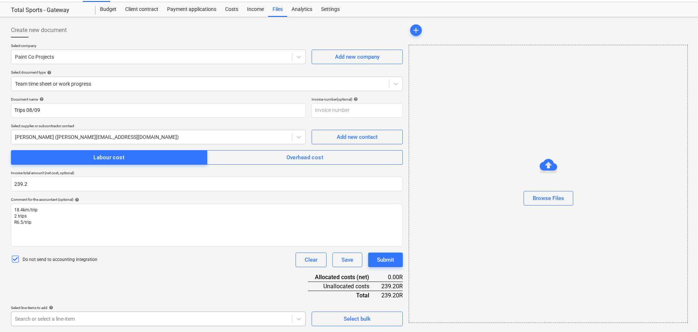
type input "239.20"
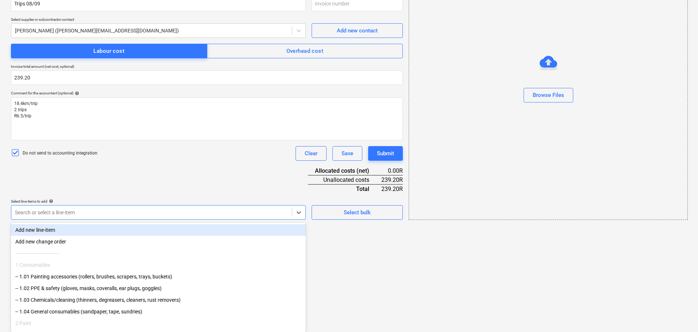
click at [138, 209] on body "Sales Projects Contacts Company Inbox format_size keyboard_arrow_down help sear…" at bounding box center [349, 43] width 698 height 332
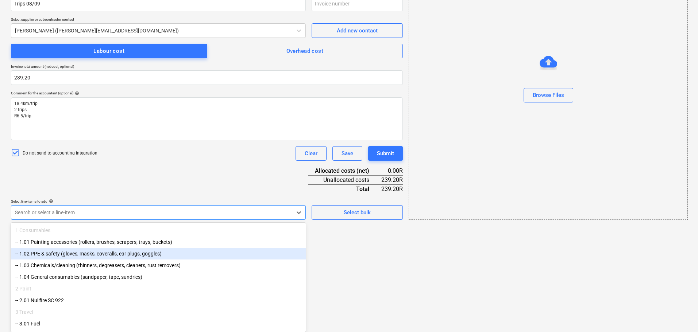
scroll to position [86, 0]
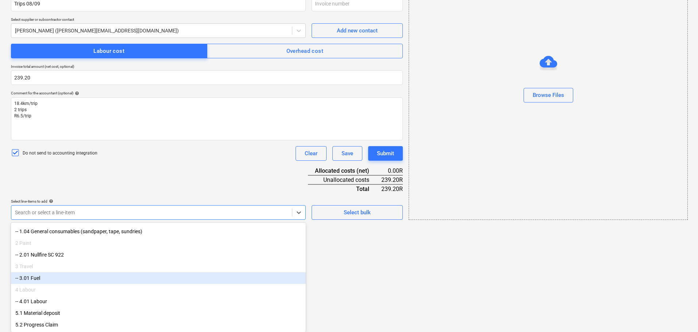
click at [117, 277] on div "-- 3.01 Fuel" at bounding box center [158, 279] width 295 height 12
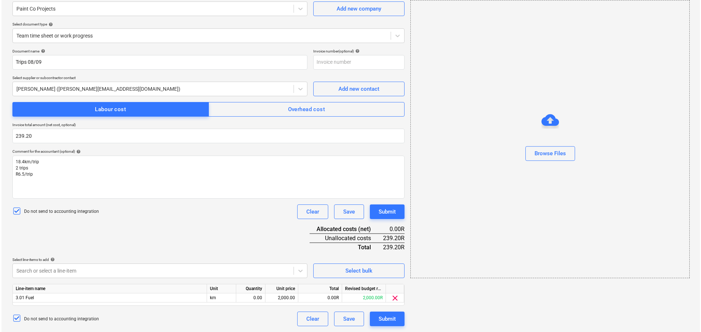
scroll to position [65, 0]
click at [321, 268] on html "Sales Projects Contacts Company Inbox format_size keyboard_arrow_down help sear…" at bounding box center [349, 101] width 698 height 332
click at [243, 300] on div "0.00" at bounding box center [249, 298] width 23 height 9
type input "1"
click at [283, 299] on div "2,000.00" at bounding box center [280, 298] width 27 height 9
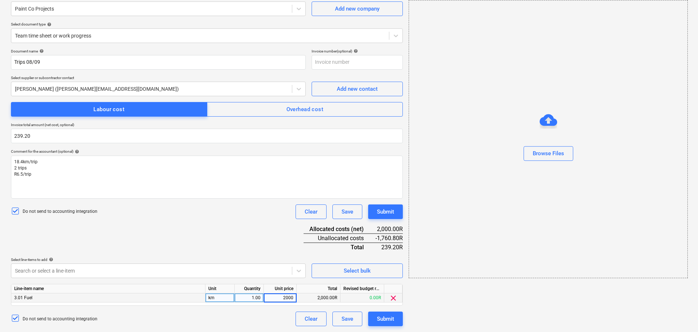
type input "239.2"
click at [382, 317] on div "Submit" at bounding box center [385, 319] width 17 height 9
